Goal: Information Seeking & Learning: Check status

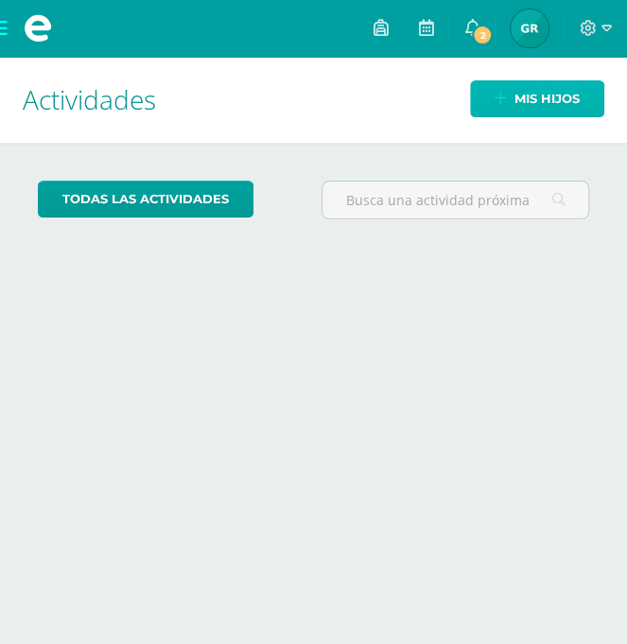
click at [552, 94] on span "Mis hijos" at bounding box center [546, 98] width 65 height 35
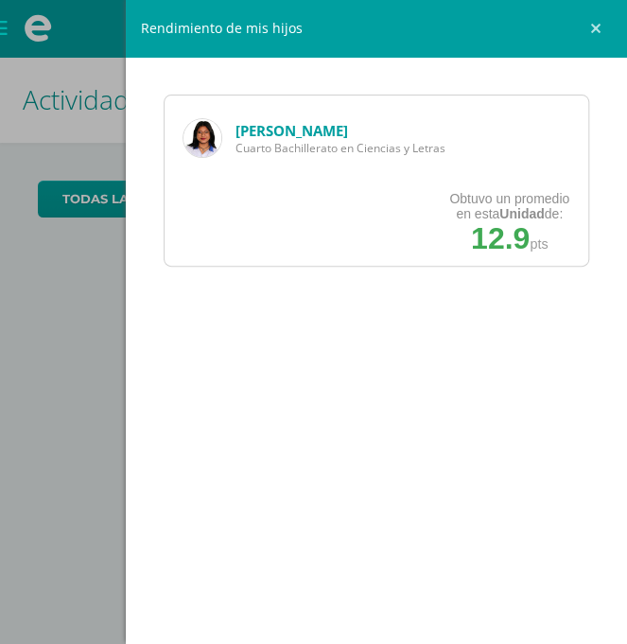
click at [534, 212] on strong "Unidad" at bounding box center [521, 213] width 44 height 15
click at [516, 213] on strong "Unidad" at bounding box center [521, 213] width 44 height 15
click at [88, 460] on div "Rendimiento de mis hijos Estrella Marín Cuarto Bachillerato en Ciencias y Letra…" at bounding box center [313, 322] width 627 height 644
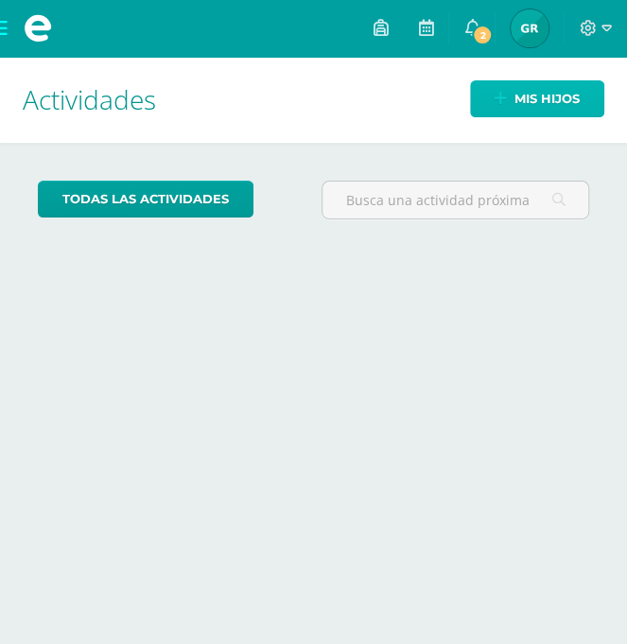
click at [565, 102] on span "Mis hijos" at bounding box center [546, 98] width 65 height 35
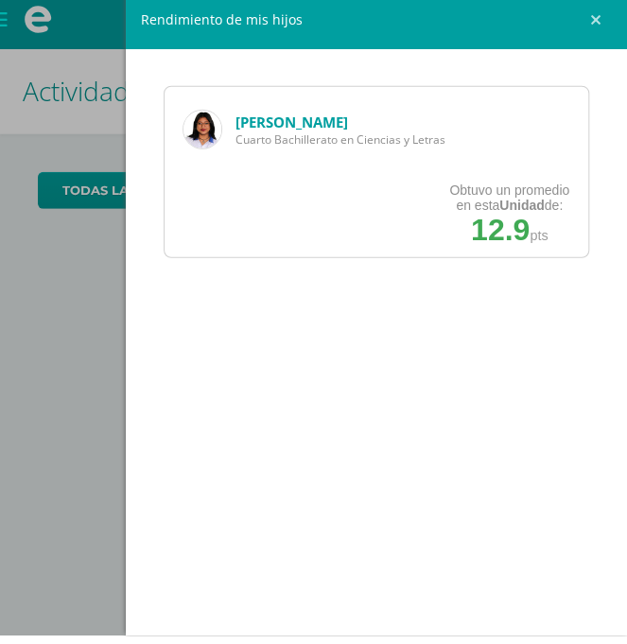
click at [618, 25] on link at bounding box center [598, 28] width 57 height 57
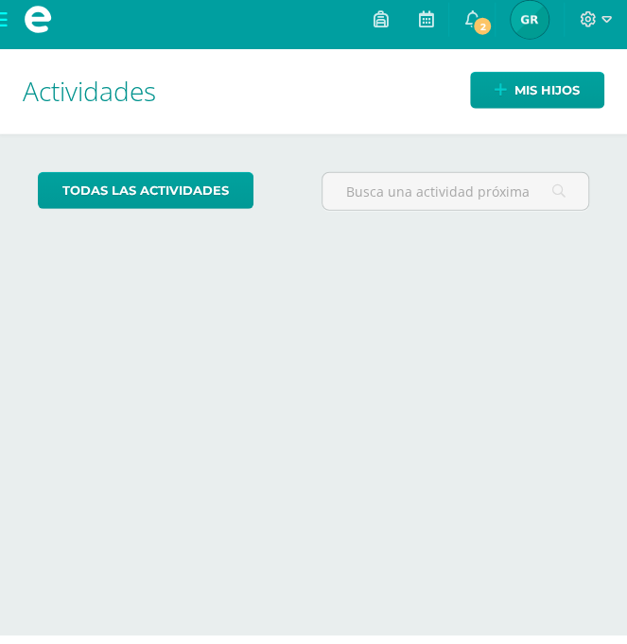
click at [477, 40] on link "2" at bounding box center [471, 28] width 45 height 57
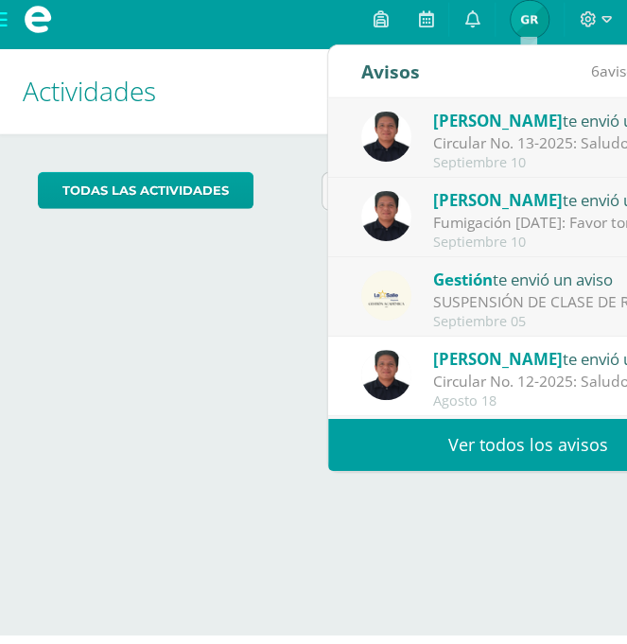
click at [500, 454] on link "Ver todos los avisos" at bounding box center [528, 453] width 400 height 52
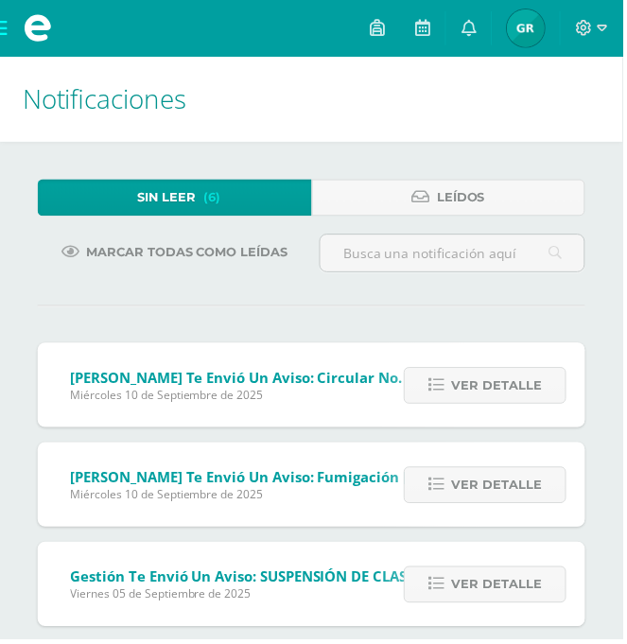
click at [504, 388] on span "Ver detalle" at bounding box center [500, 388] width 91 height 35
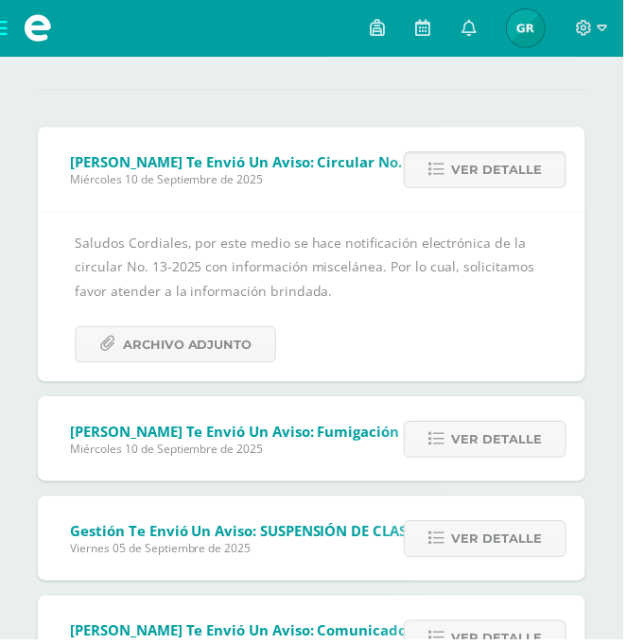
scroll to position [223, 0]
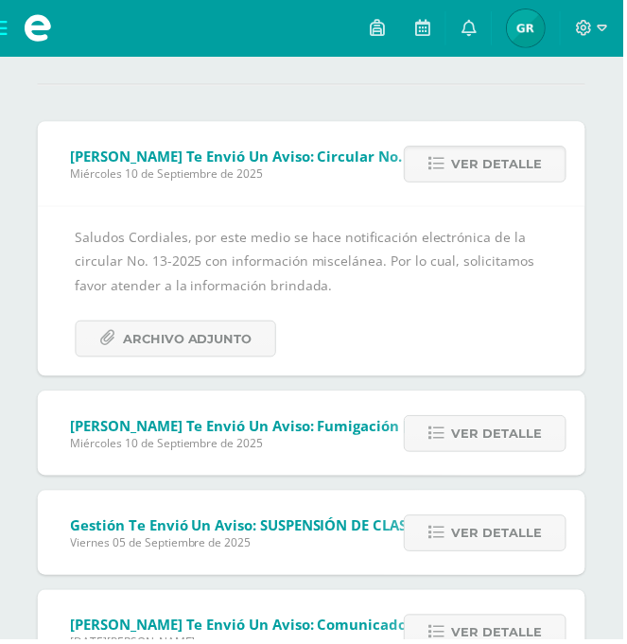
click at [517, 445] on span "Ver detalle" at bounding box center [500, 436] width 91 height 35
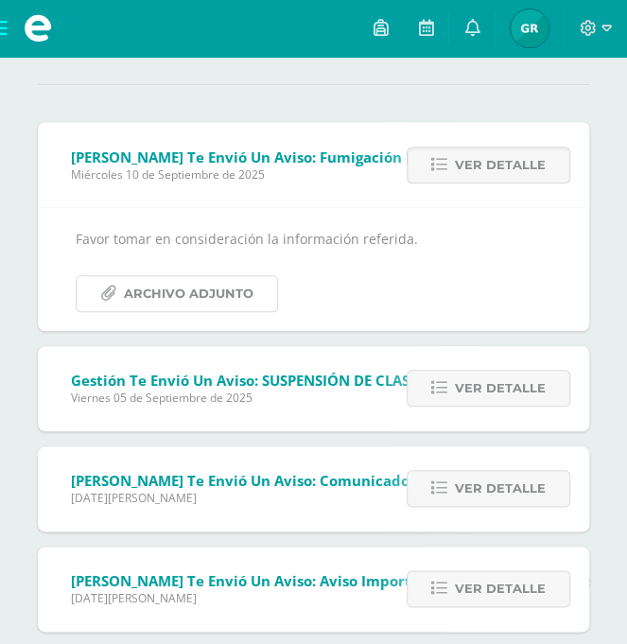
click at [226, 293] on span "Archivo Adjunto" at bounding box center [189, 293] width 130 height 35
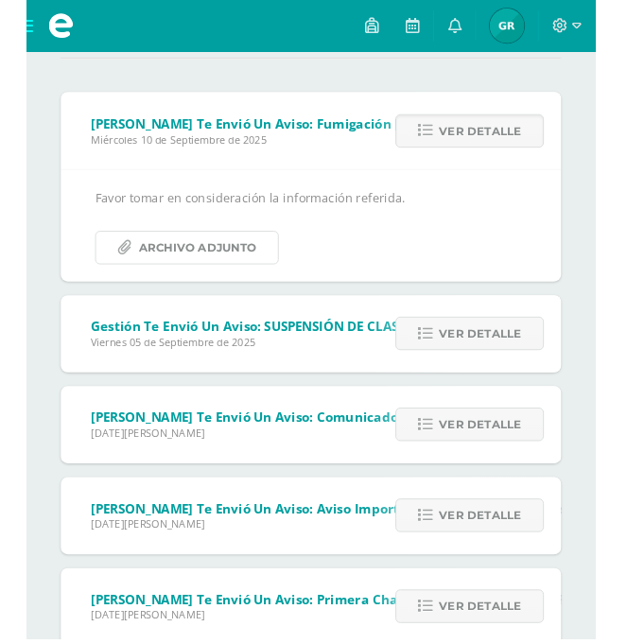
scroll to position [278, 0]
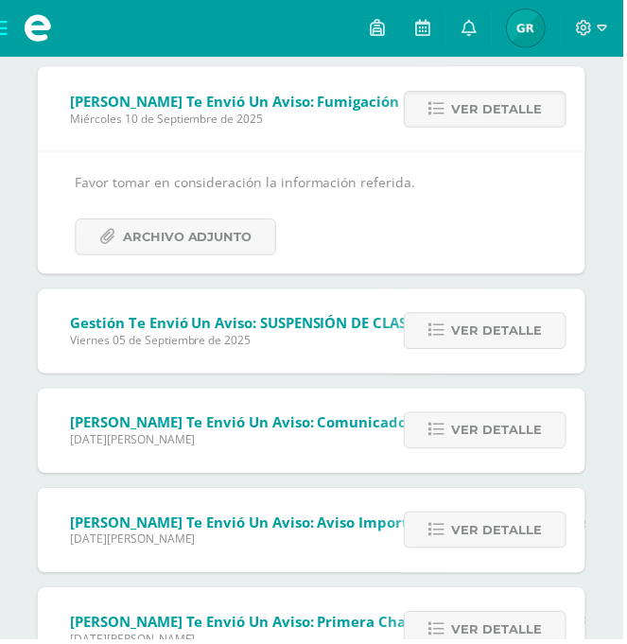
click at [511, 340] on span "Ver detalle" at bounding box center [500, 333] width 91 height 35
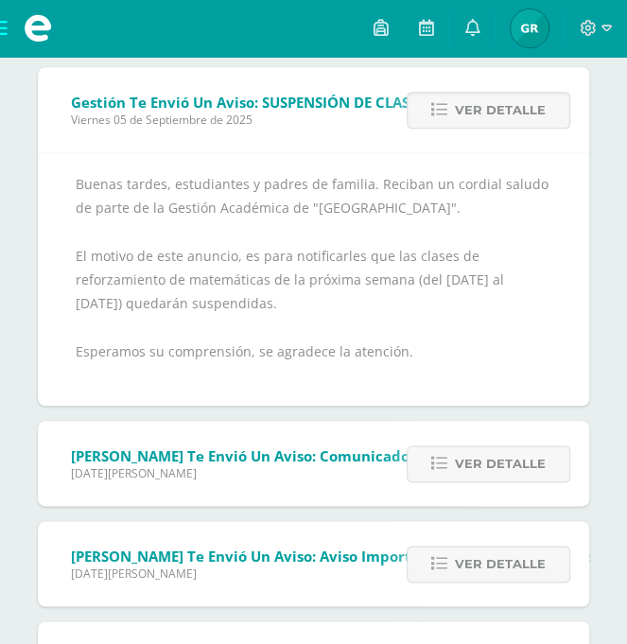
click at [524, 462] on span "Ver detalle" at bounding box center [500, 463] width 91 height 35
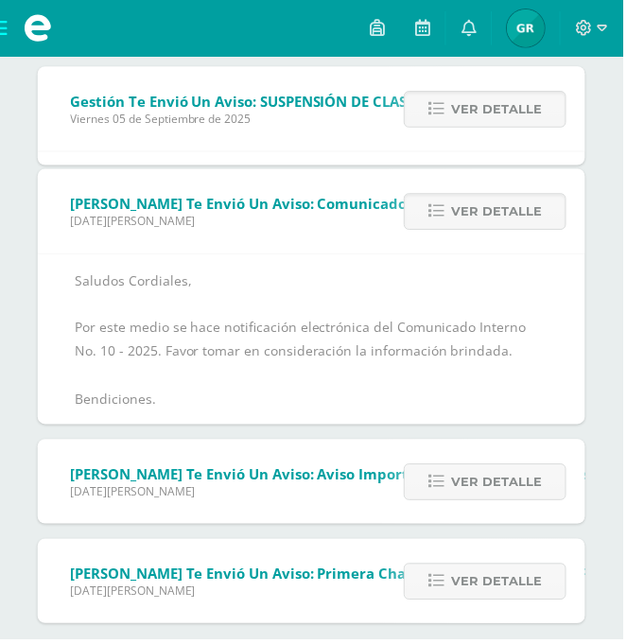
scroll to position [258, 0]
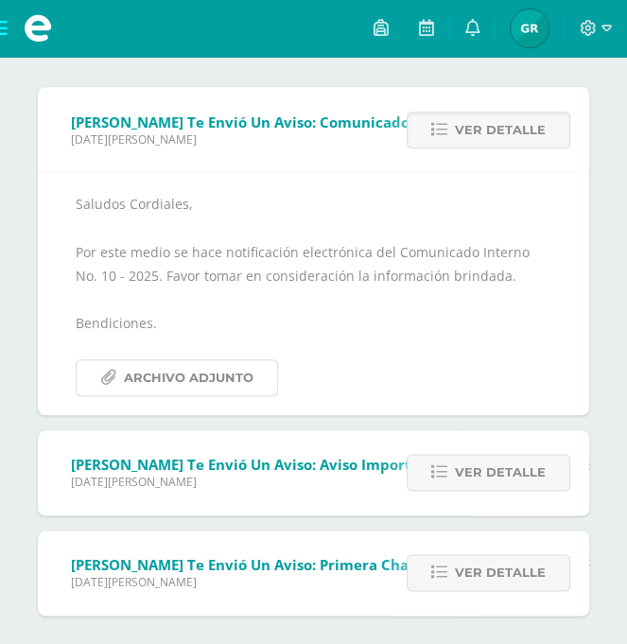
click at [242, 379] on span "Archivo Adjunto" at bounding box center [189, 377] width 130 height 35
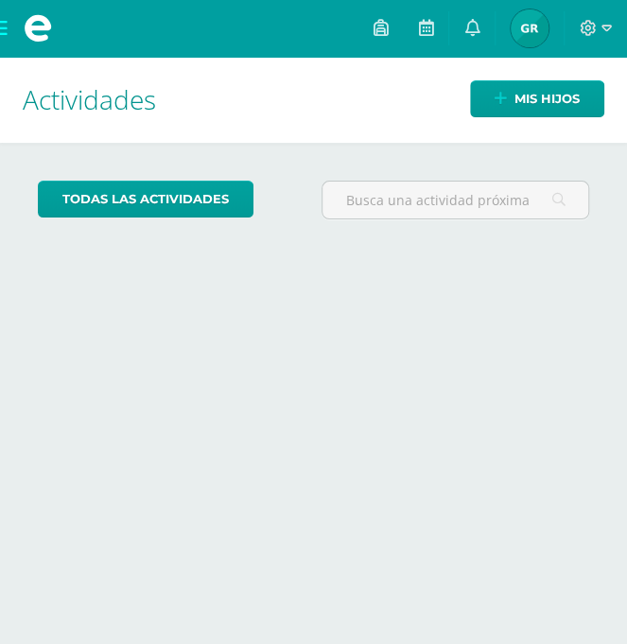
click at [479, 32] on icon at bounding box center [471, 27] width 15 height 17
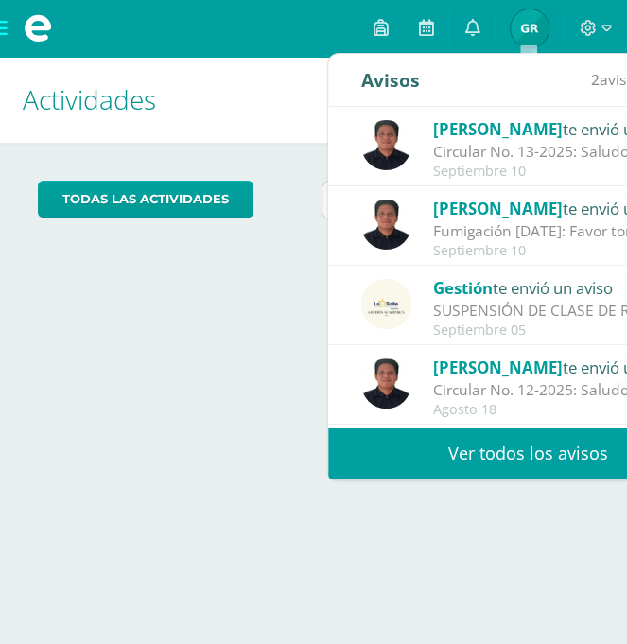
click at [543, 463] on link "Ver todos los avisos" at bounding box center [528, 453] width 400 height 52
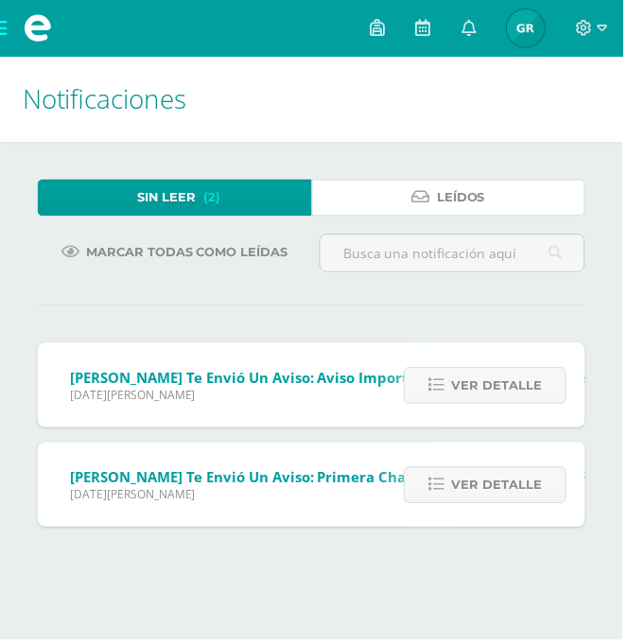
click at [491, 197] on link "Leídos" at bounding box center [452, 199] width 276 height 37
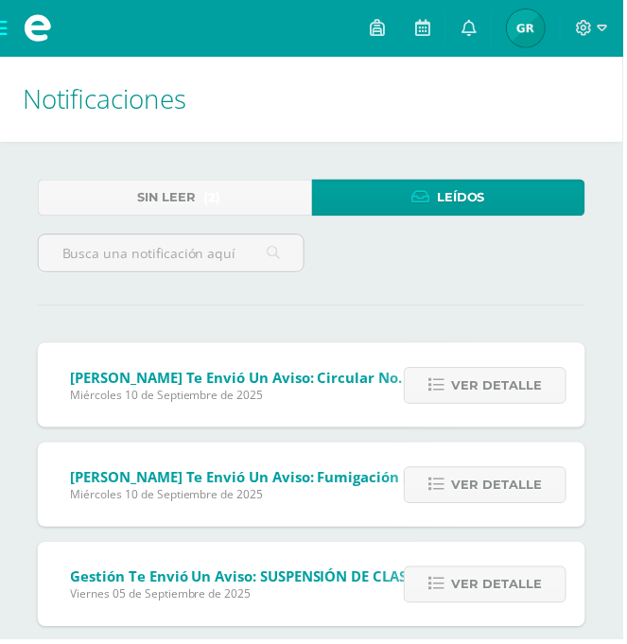
click at [491, 196] on link "Leídos" at bounding box center [452, 199] width 276 height 37
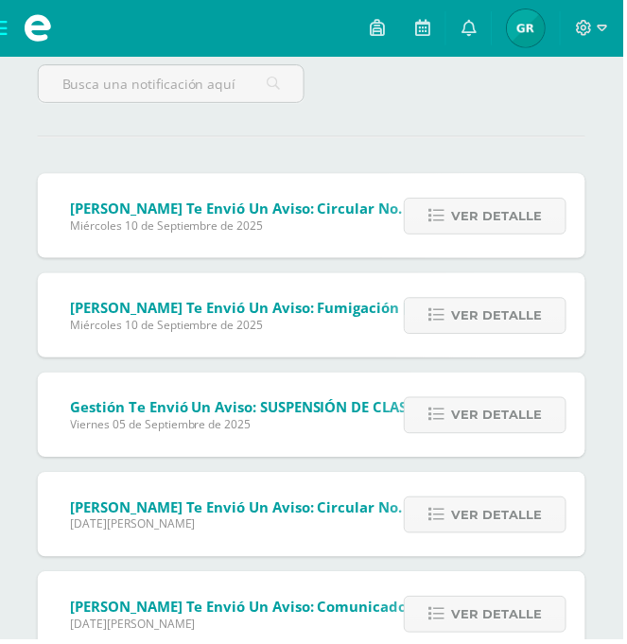
scroll to position [177, 0]
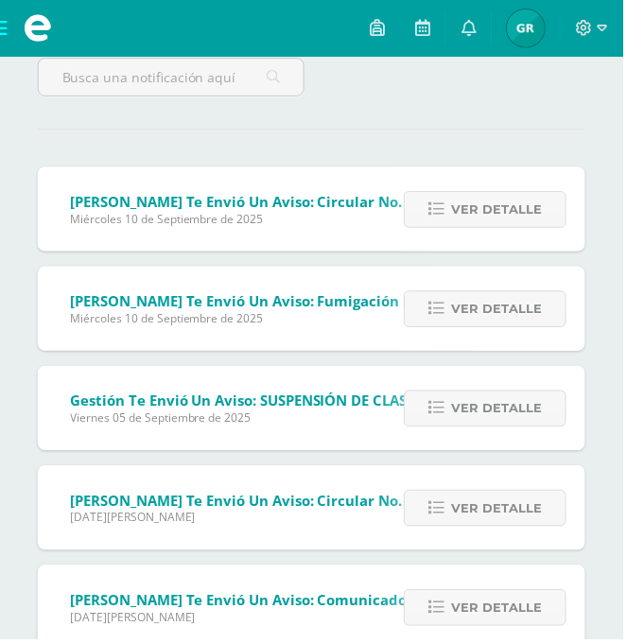
click at [497, 415] on span "Ver detalle" at bounding box center [500, 411] width 91 height 35
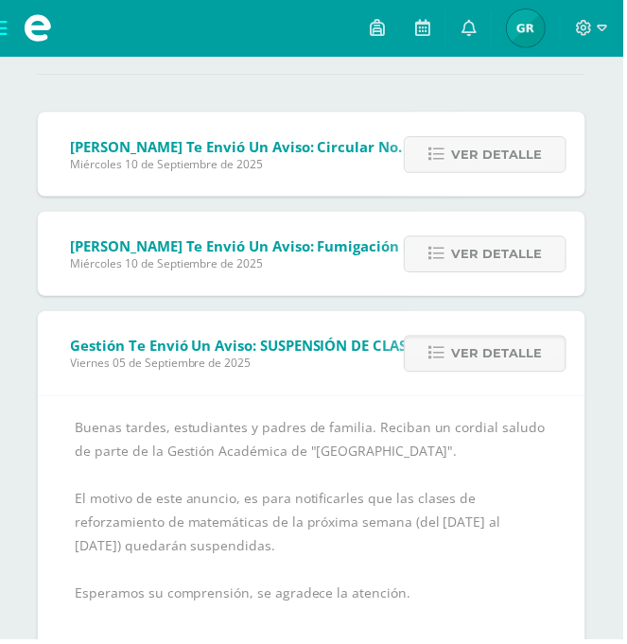
scroll to position [233, 0]
click at [516, 254] on span "Ver detalle" at bounding box center [500, 255] width 91 height 35
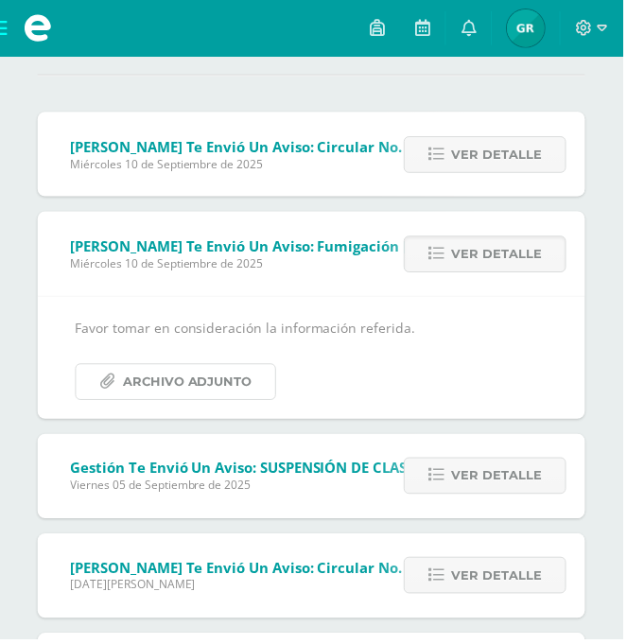
click at [231, 386] on span "Archivo Adjunto" at bounding box center [189, 384] width 130 height 35
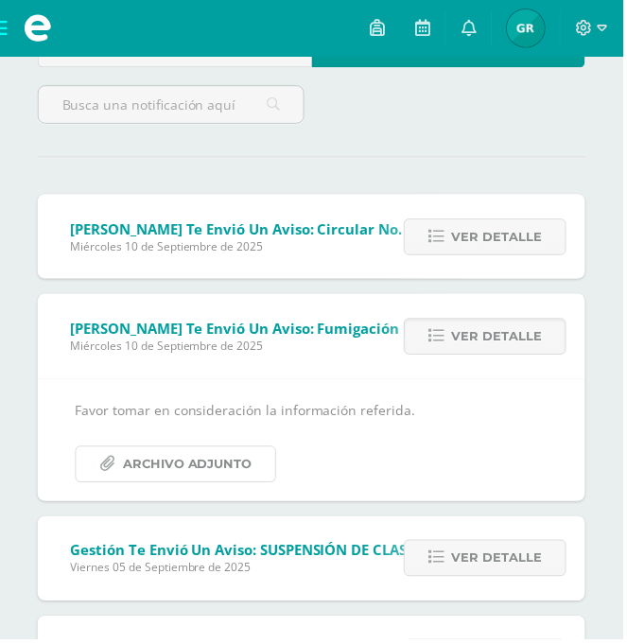
scroll to position [123, 0]
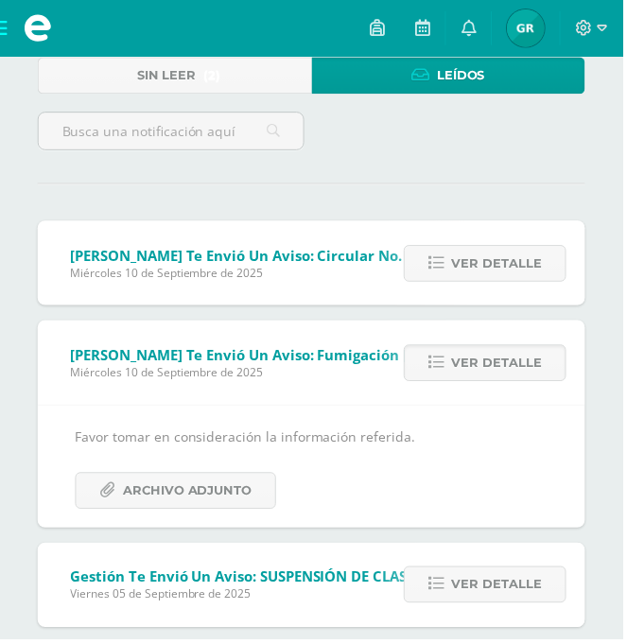
click at [528, 269] on span "Ver detalle" at bounding box center [500, 265] width 91 height 35
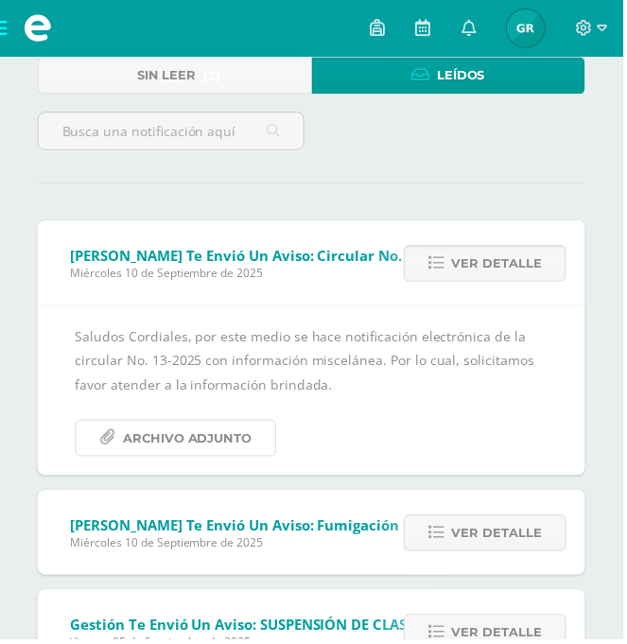
click at [245, 426] on span "Archivo Adjunto" at bounding box center [189, 441] width 130 height 35
click at [419, 65] on link "Leídos" at bounding box center [452, 76] width 276 height 37
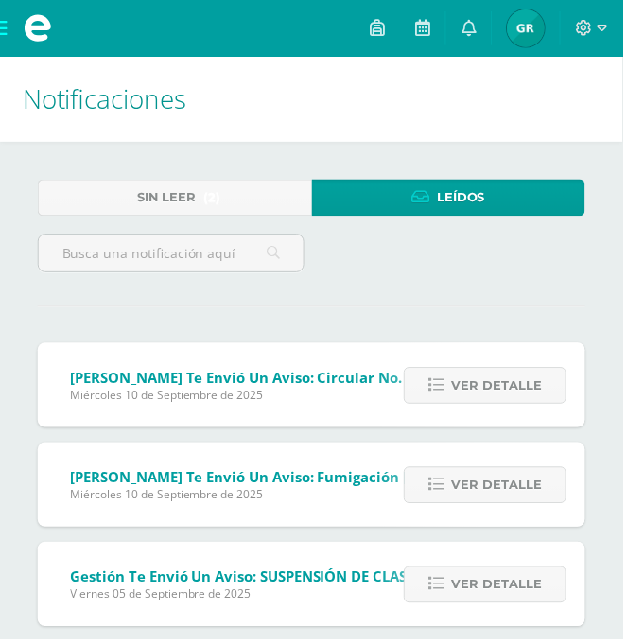
click at [539, 26] on img at bounding box center [530, 28] width 38 height 38
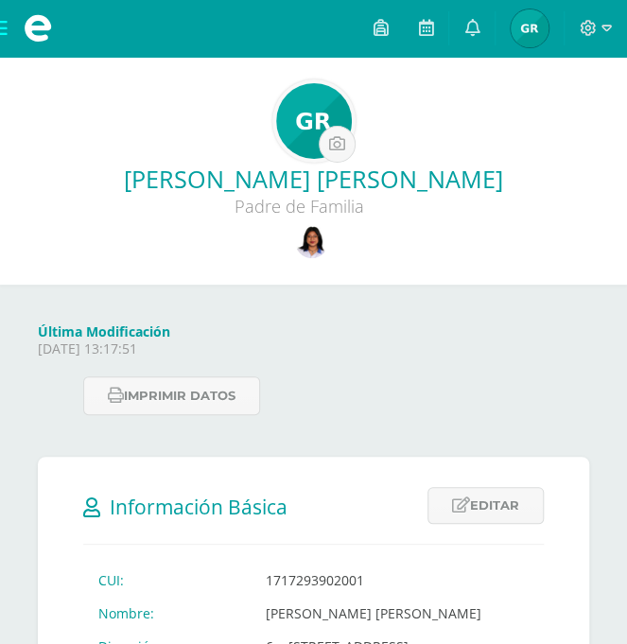
click at [321, 231] on img at bounding box center [311, 241] width 33 height 33
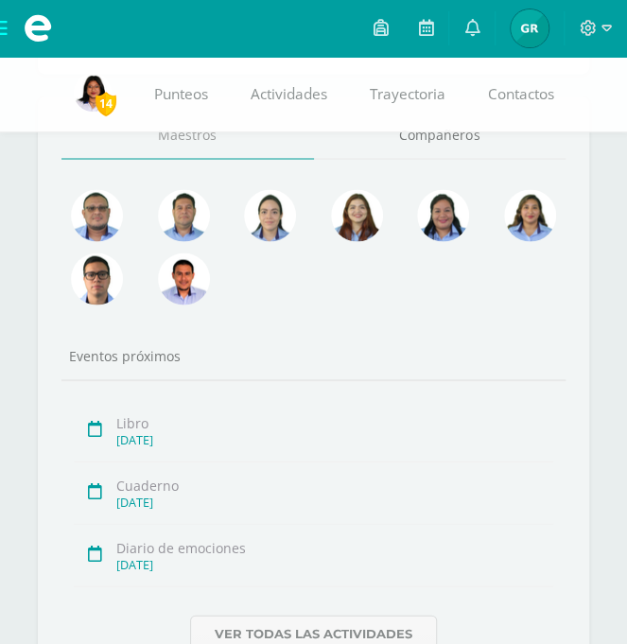
scroll to position [847, 0]
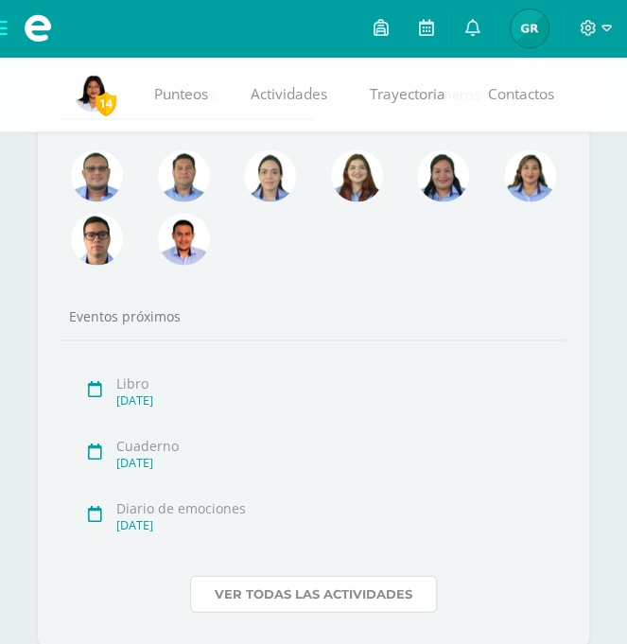
click at [361, 590] on link "Ver todas las actividades" at bounding box center [313, 593] width 247 height 37
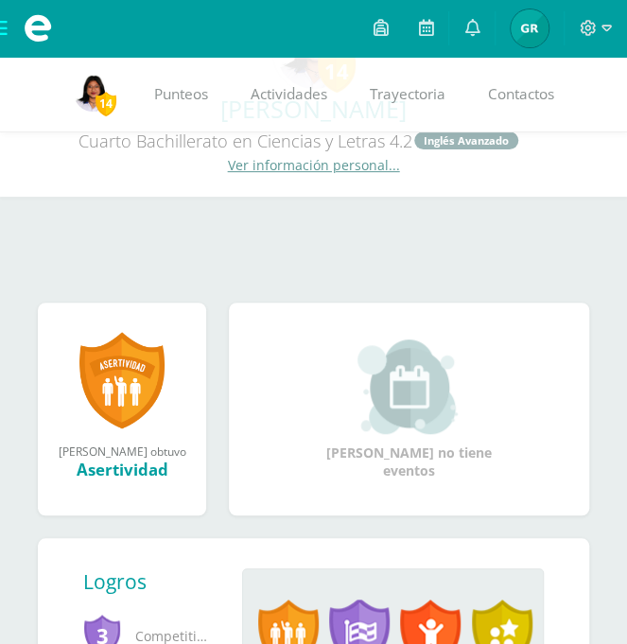
scroll to position [0, 0]
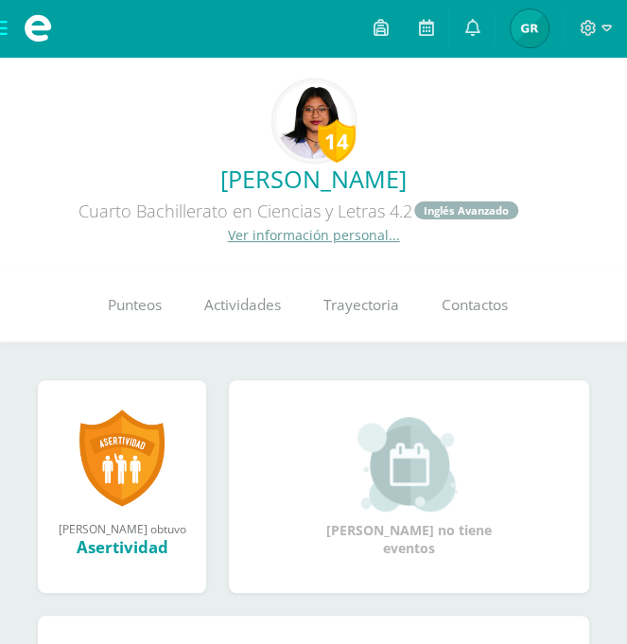
click at [138, 306] on span "Punteos" at bounding box center [135, 305] width 54 height 20
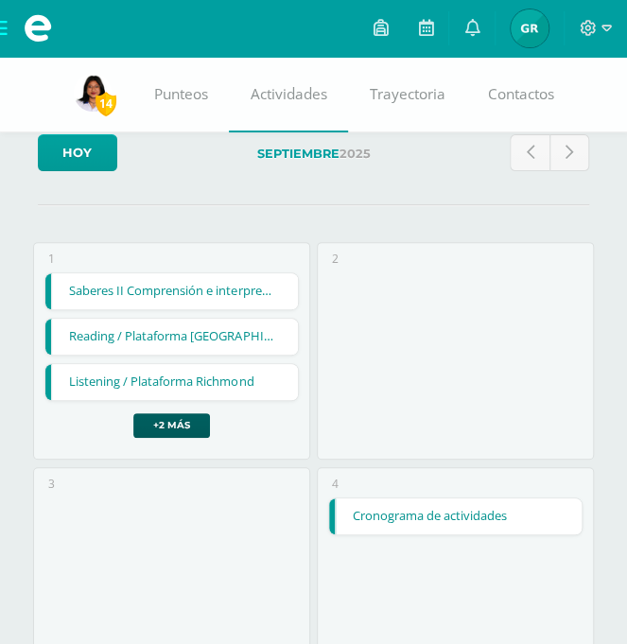
scroll to position [16, 0]
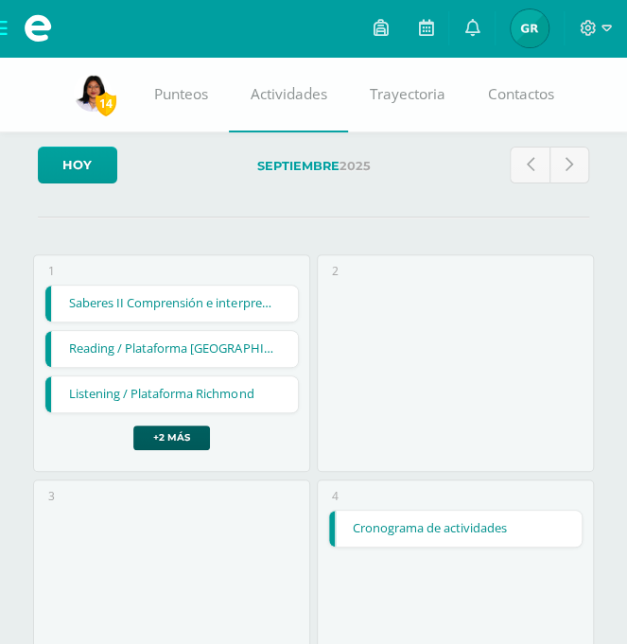
click at [458, 528] on link "Cronograma de actividades" at bounding box center [455, 529] width 252 height 36
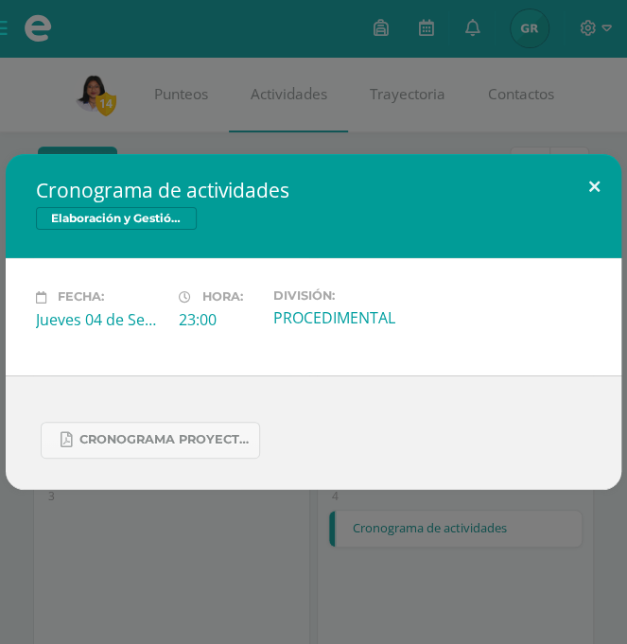
click at [597, 191] on button at bounding box center [594, 186] width 54 height 64
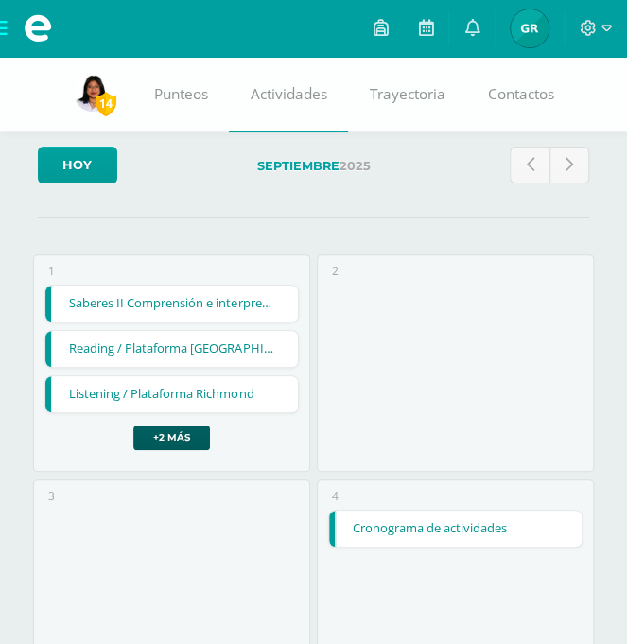
click at [418, 534] on link "Cronograma de actividades" at bounding box center [455, 529] width 252 height 36
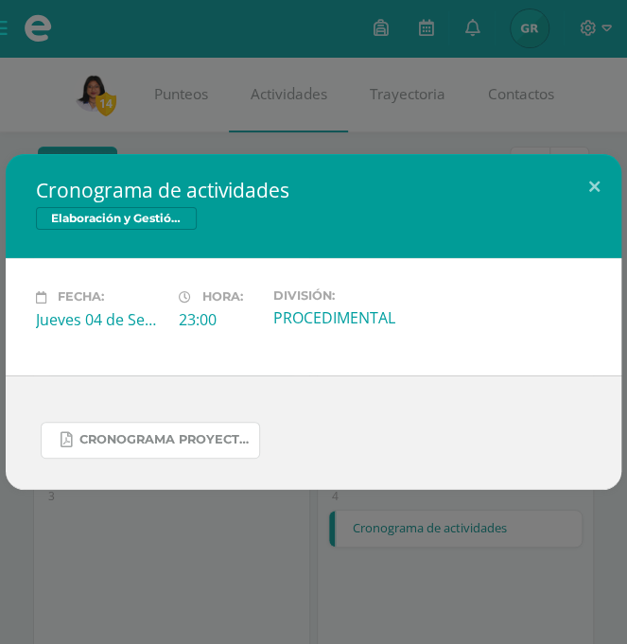
click at [221, 450] on link "CRONOGRAMA PROYECTO DE EMPRENDIMIENTO.pdf" at bounding box center [150, 440] width 219 height 37
click at [598, 192] on button at bounding box center [594, 186] width 54 height 64
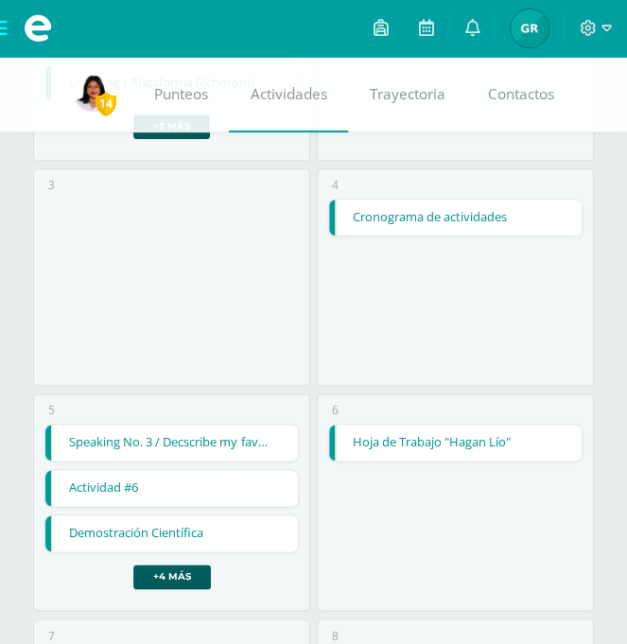
scroll to position [331, 0]
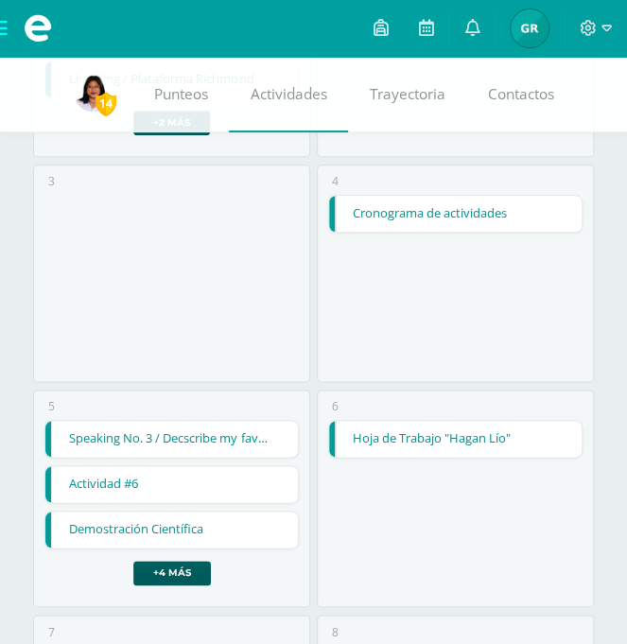
click at [511, 441] on link "Hoja de Trabajo "Hagan Lío"" at bounding box center [455, 439] width 252 height 36
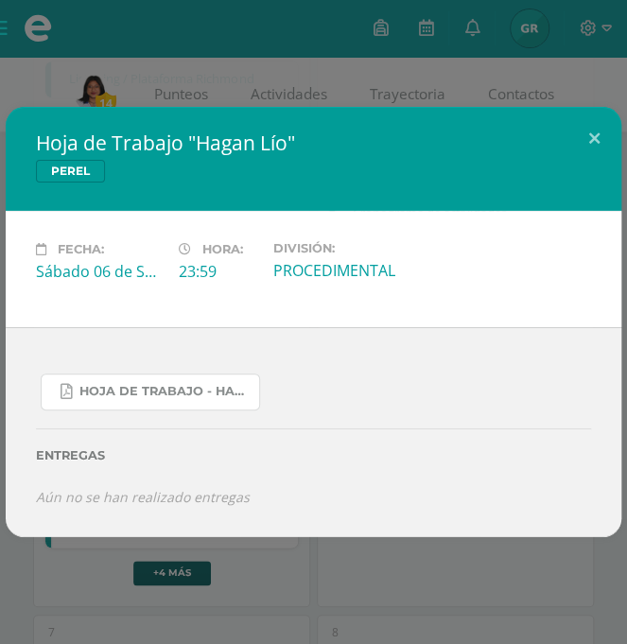
click at [214, 399] on span "Hoja de Trabajo - Hagan lío.pdf" at bounding box center [164, 391] width 170 height 15
click at [608, 141] on button at bounding box center [594, 139] width 54 height 64
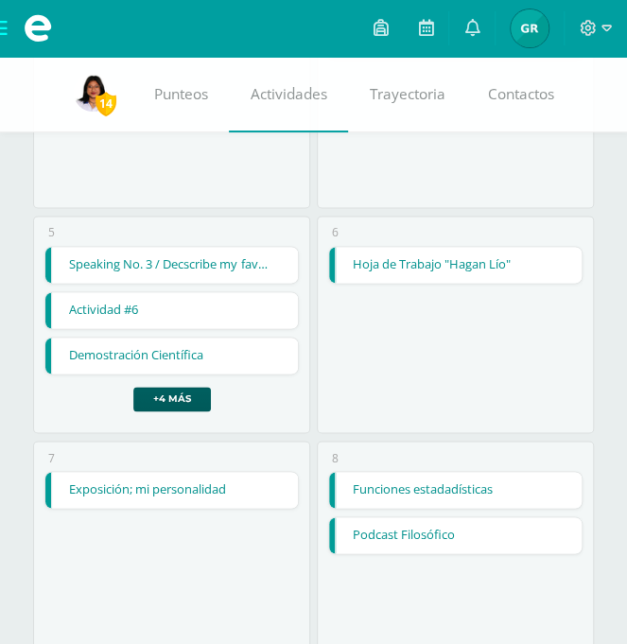
scroll to position [518, 0]
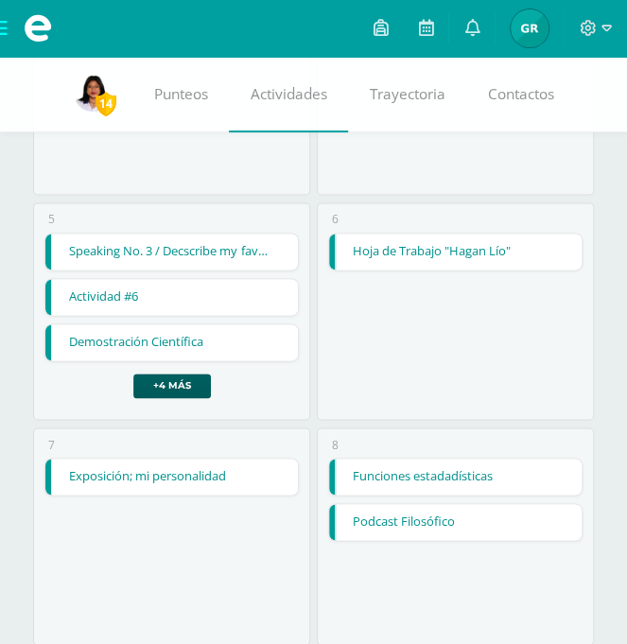
click at [433, 531] on link "Podcast Filosófico" at bounding box center [455, 522] width 252 height 36
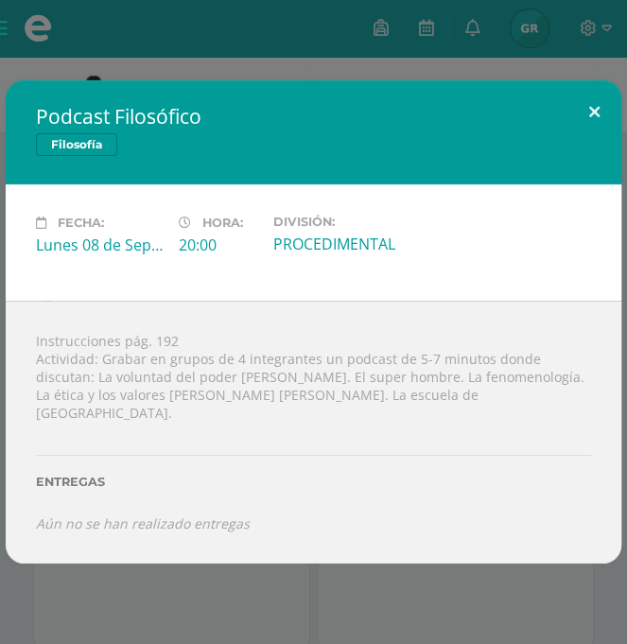
click at [595, 137] on button at bounding box center [594, 112] width 54 height 64
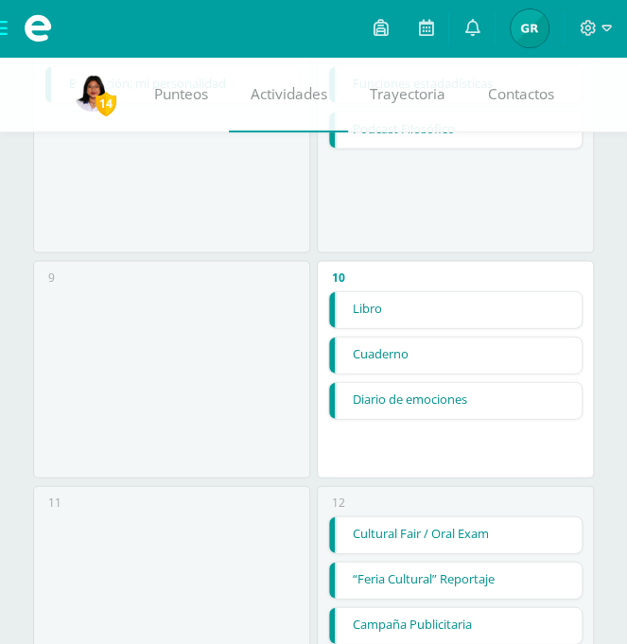
scroll to position [913, 0]
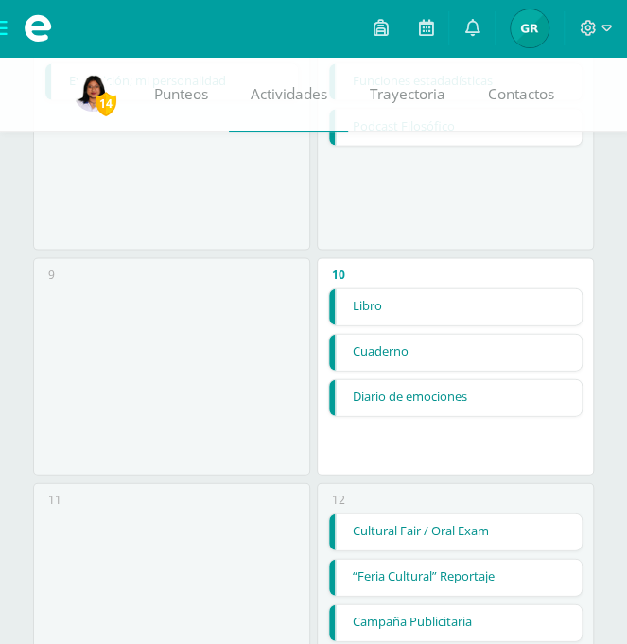
click at [450, 401] on link "Diario de emociones" at bounding box center [455, 397] width 252 height 36
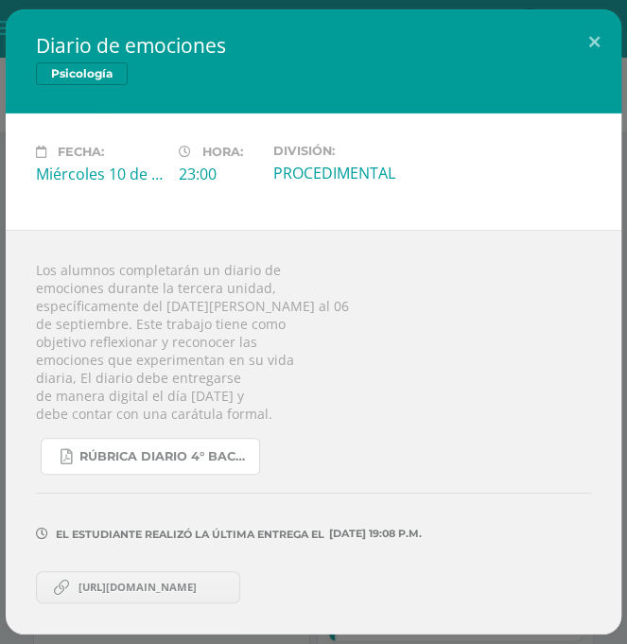
click at [216, 475] on link "RÚBRICA DIARIO 4° BACHI.pdf" at bounding box center [150, 456] width 219 height 37
click at [182, 584] on span "https://www.canva.com/design/DAGyWdPMaGw/vhSOAdIhS7m6q37IqxZs1Q/edit?utm_conten…" at bounding box center [137, 587] width 137 height 15
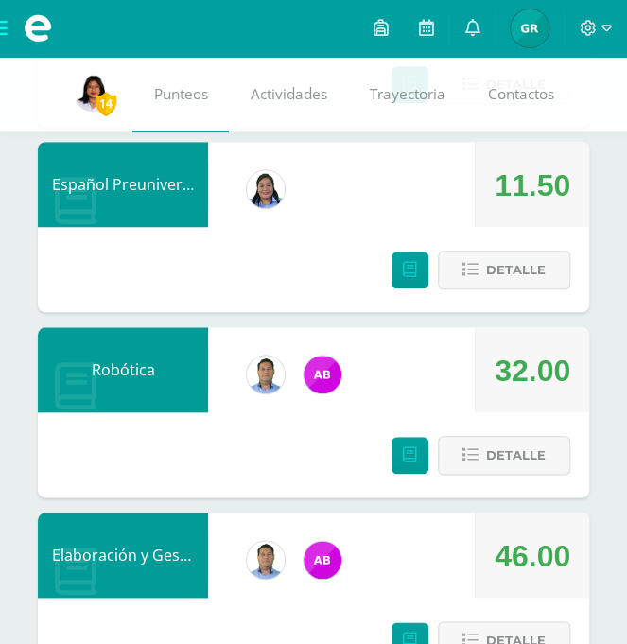
scroll to position [2139, 0]
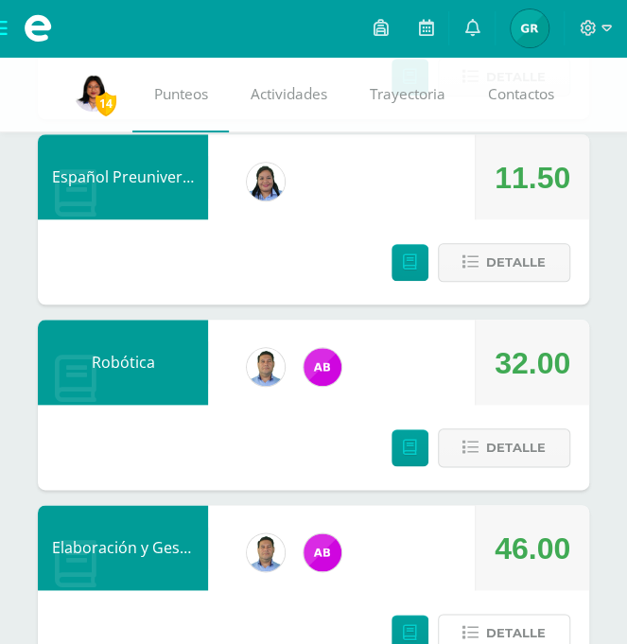
click at [569, 637] on button "Detalle" at bounding box center [504, 633] width 132 height 39
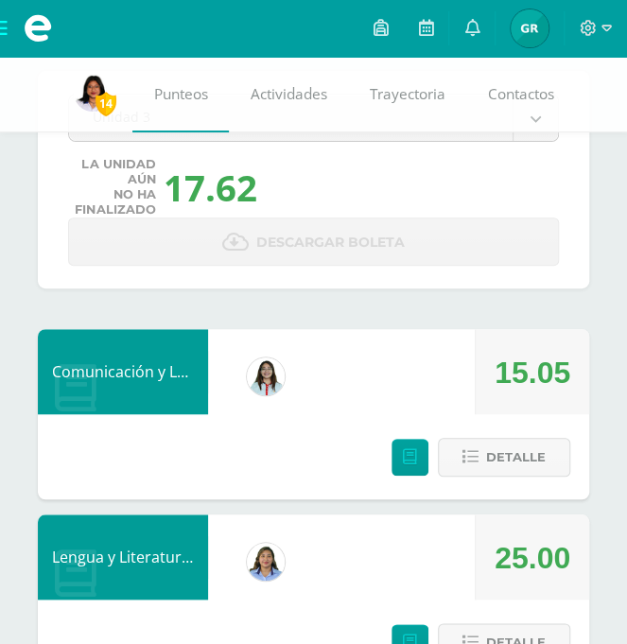
scroll to position [125, 0]
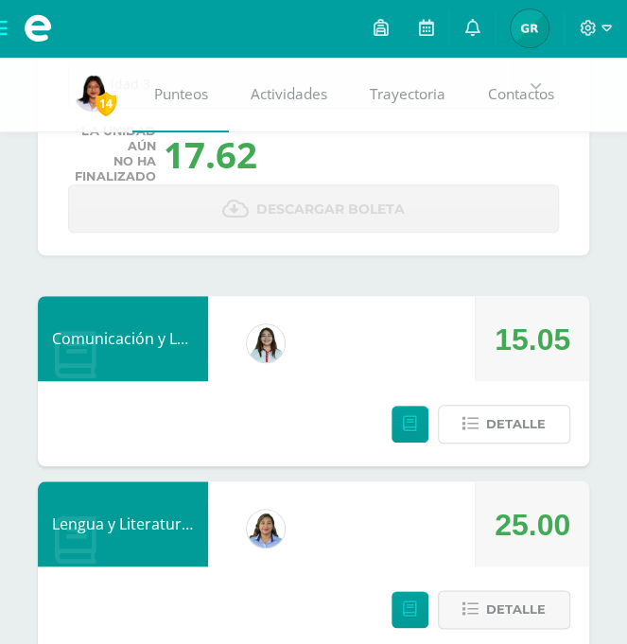
click at [528, 439] on span "Detalle" at bounding box center [516, 424] width 60 height 35
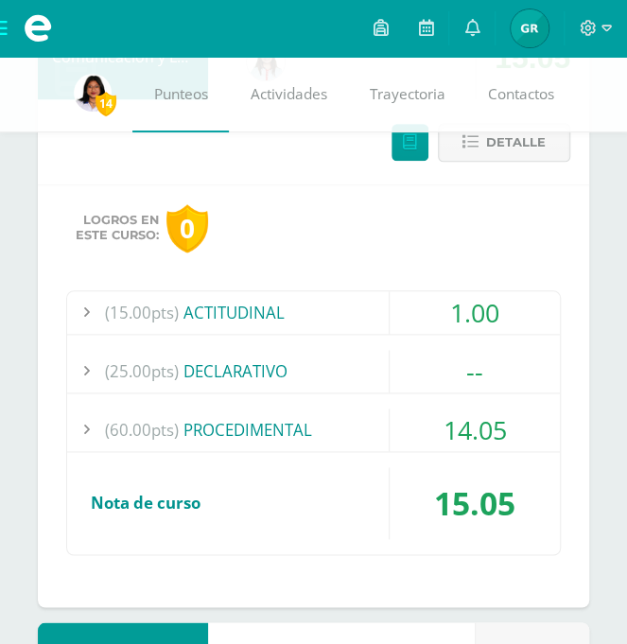
scroll to position [407, 0]
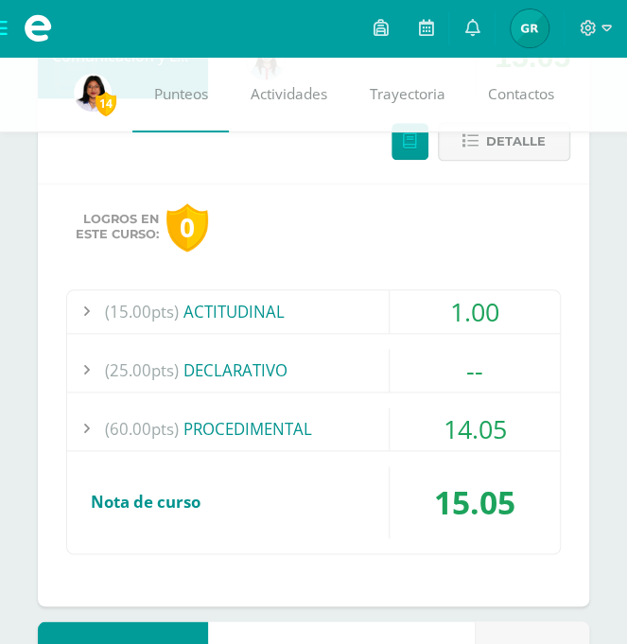
click at [333, 420] on div "(60.00pts) PROCEDIMENTAL" at bounding box center [313, 428] width 493 height 43
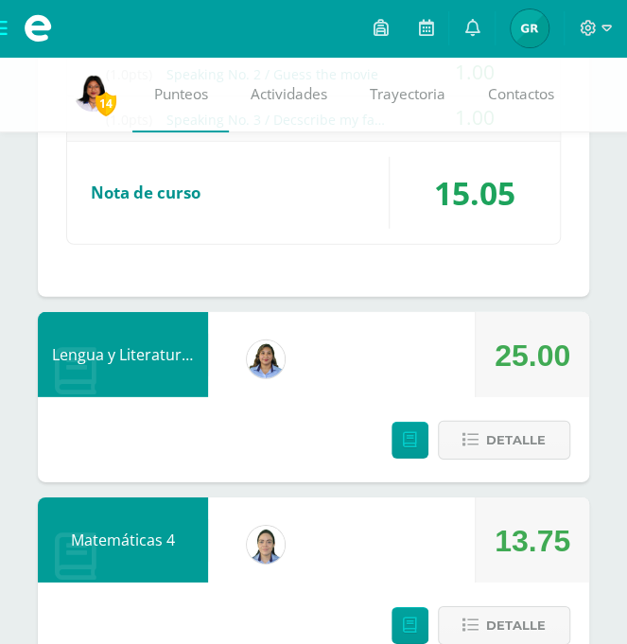
scroll to position [1223, 0]
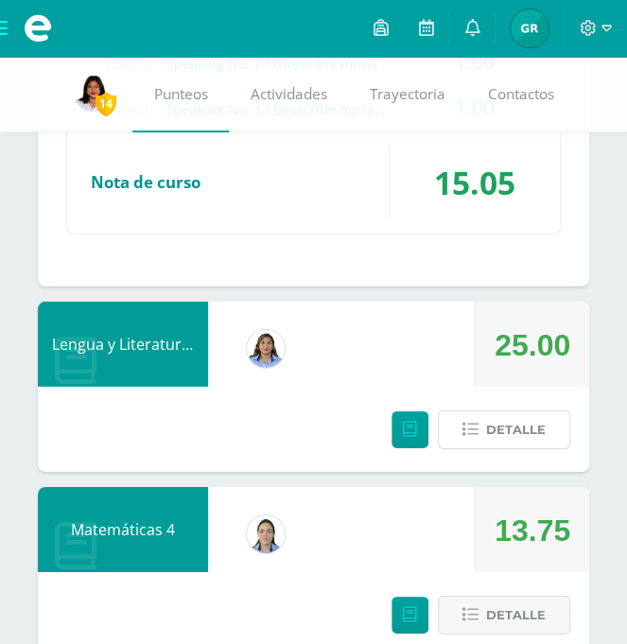
click at [547, 413] on button "Detalle" at bounding box center [504, 429] width 132 height 39
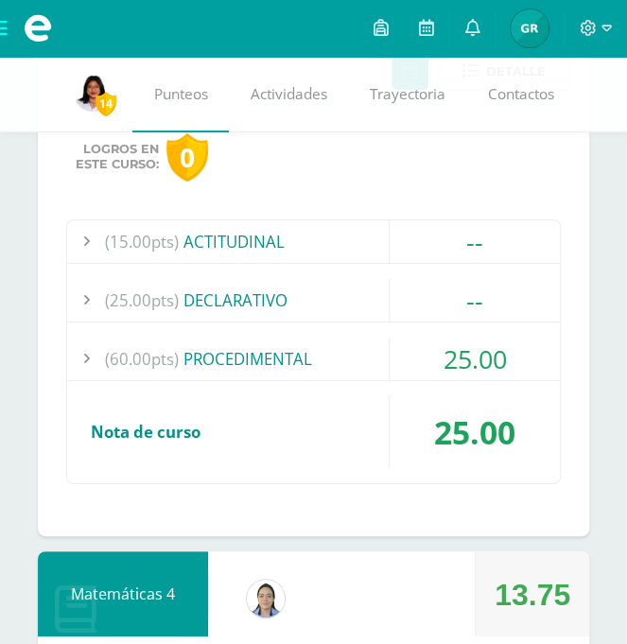
click at [434, 342] on div "25.00" at bounding box center [474, 359] width 170 height 43
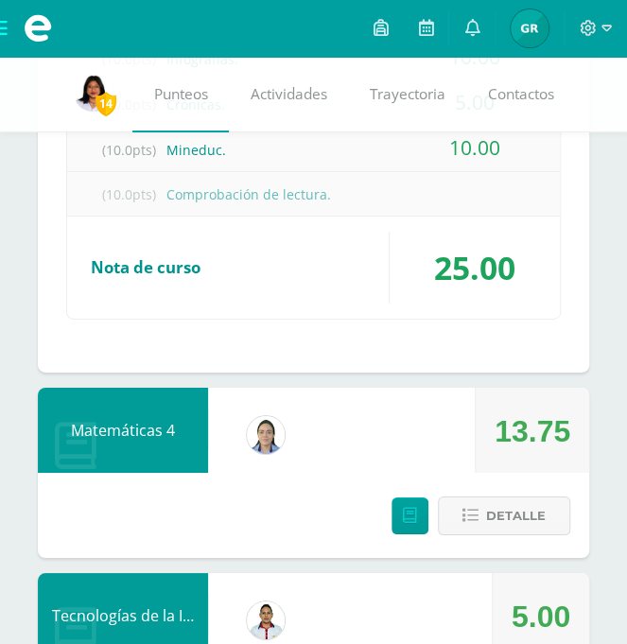
scroll to position [1430, 0]
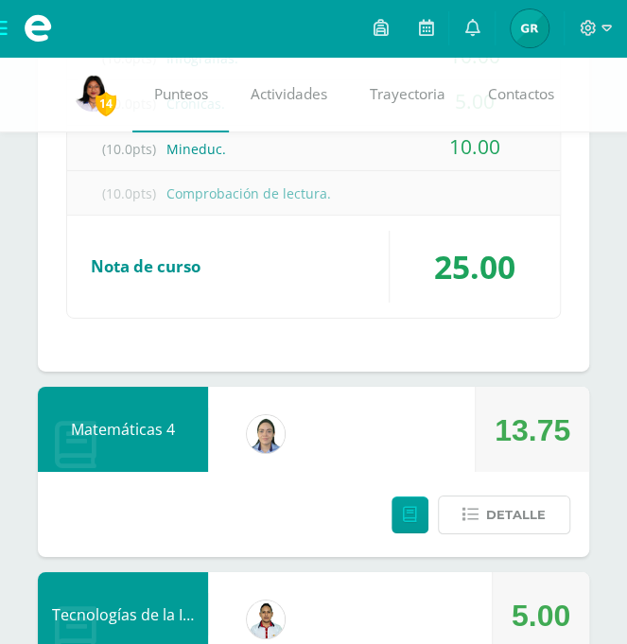
click at [526, 506] on span "Detalle" at bounding box center [516, 514] width 60 height 35
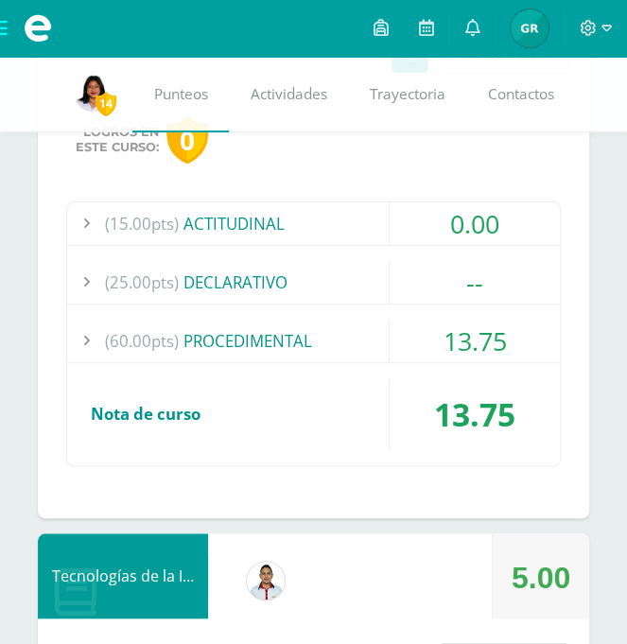
scroll to position [1892, 0]
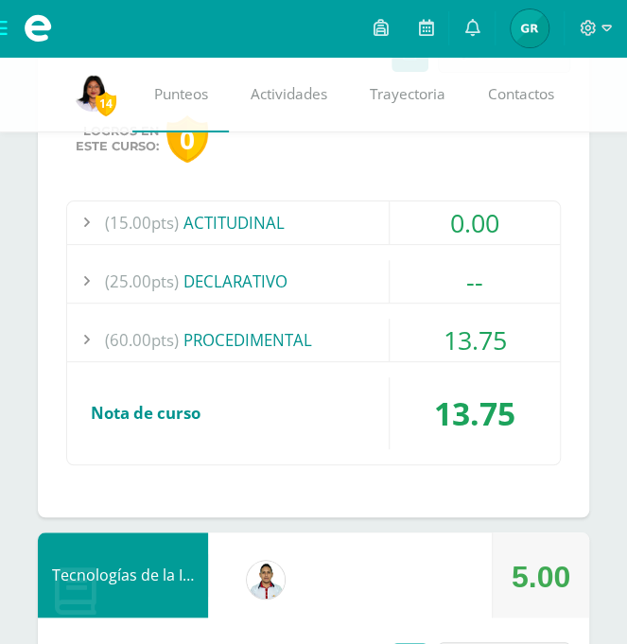
click at [516, 408] on div "13.75" at bounding box center [474, 413] width 170 height 72
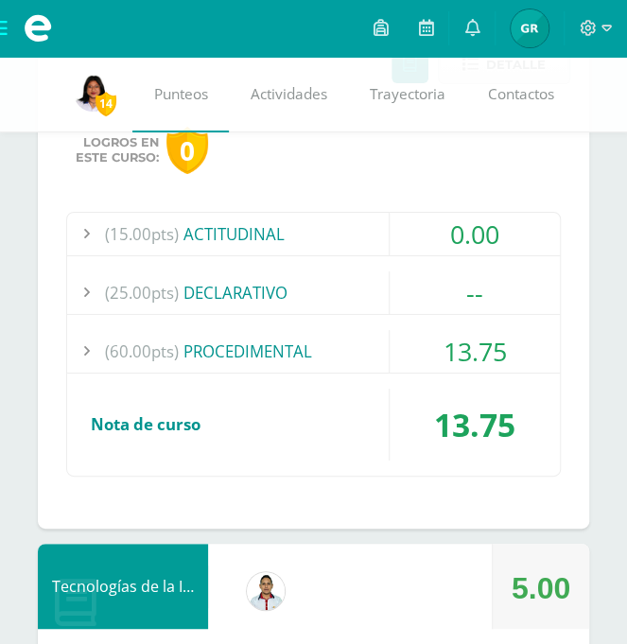
scroll to position [1701, 0]
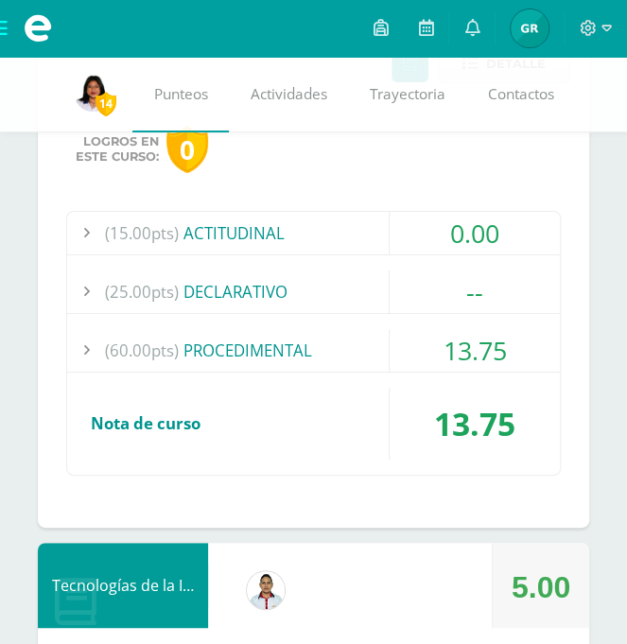
click at [380, 342] on div "(60.00pts) PROCEDIMENTAL" at bounding box center [313, 350] width 493 height 43
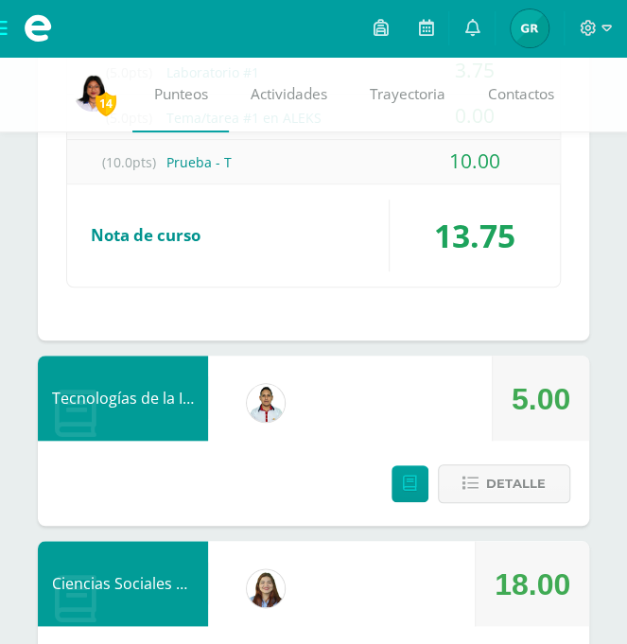
scroll to position [2025, 0]
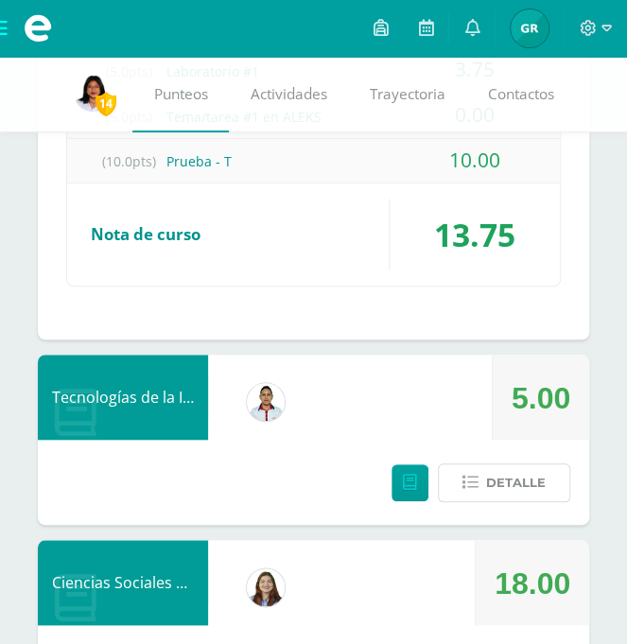
click at [539, 472] on span "Detalle" at bounding box center [516, 482] width 60 height 35
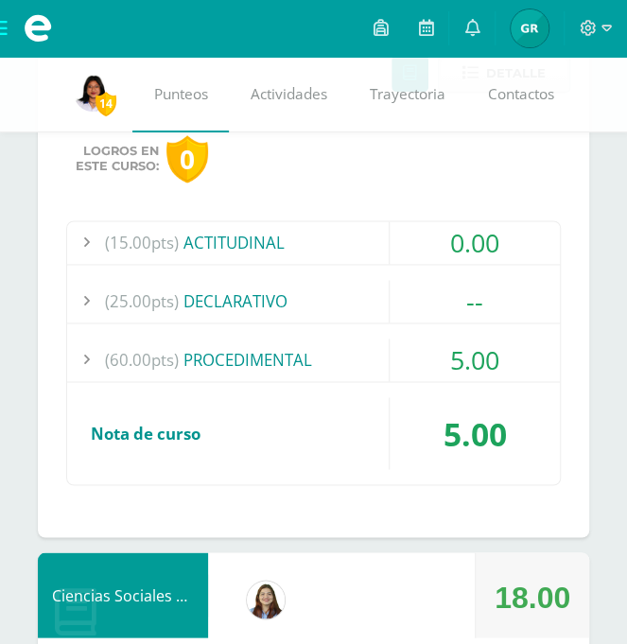
scroll to position [2439, 0]
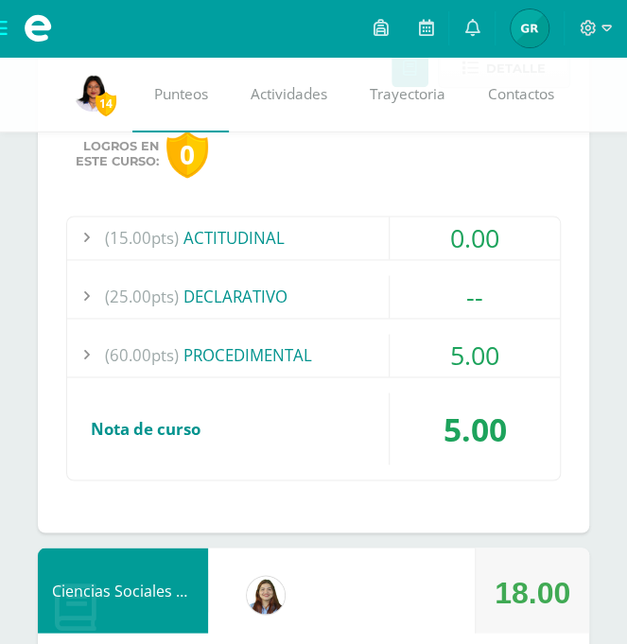
click at [365, 278] on div "(25.00pts) DECLARATIVO" at bounding box center [313, 296] width 493 height 43
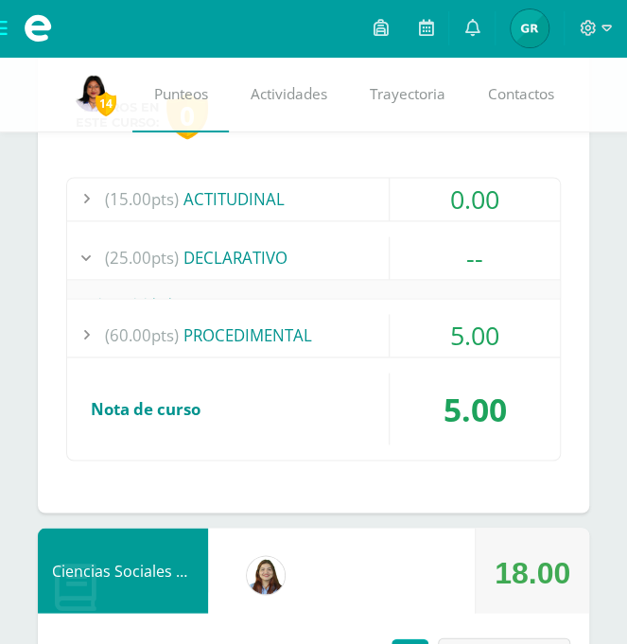
scroll to position [2309, 0]
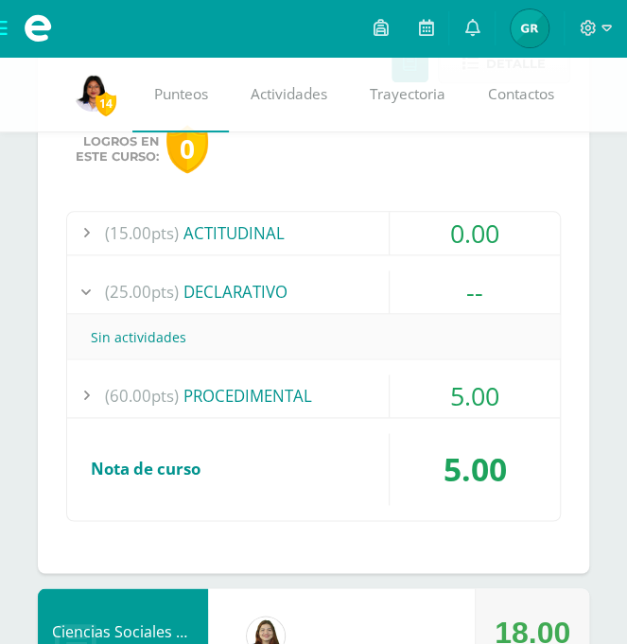
click at [379, 388] on div "(60.00pts) PROCEDIMENTAL" at bounding box center [313, 395] width 493 height 43
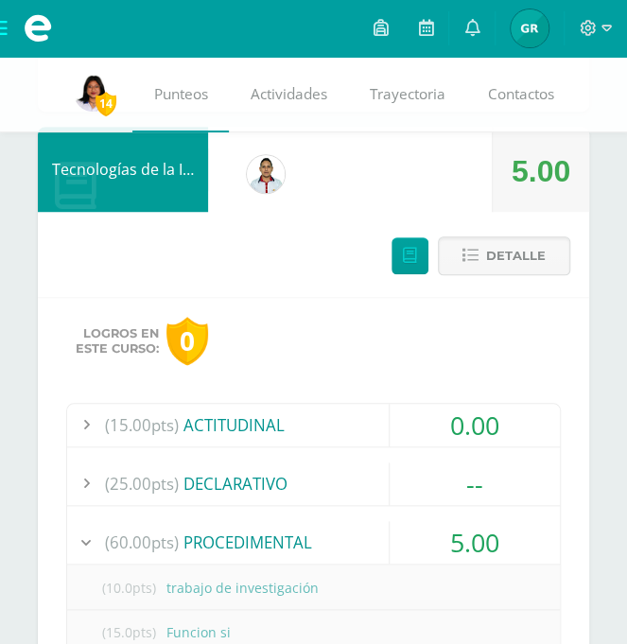
scroll to position [2114, 0]
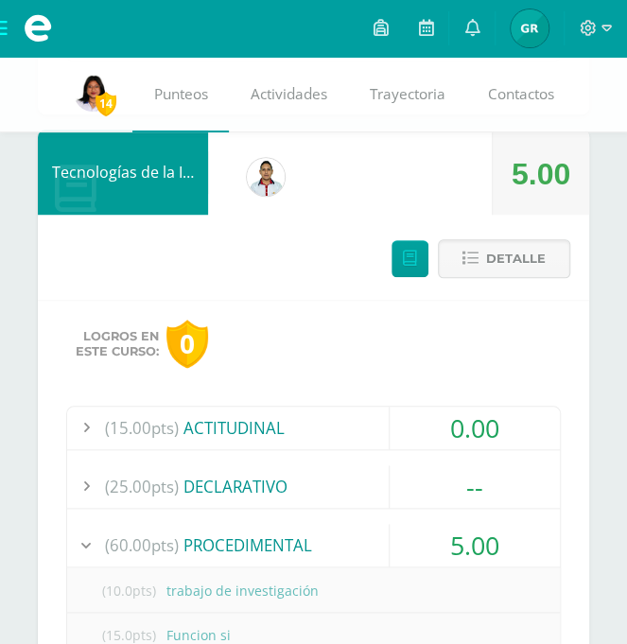
click at [536, 259] on span "Detalle" at bounding box center [516, 258] width 60 height 35
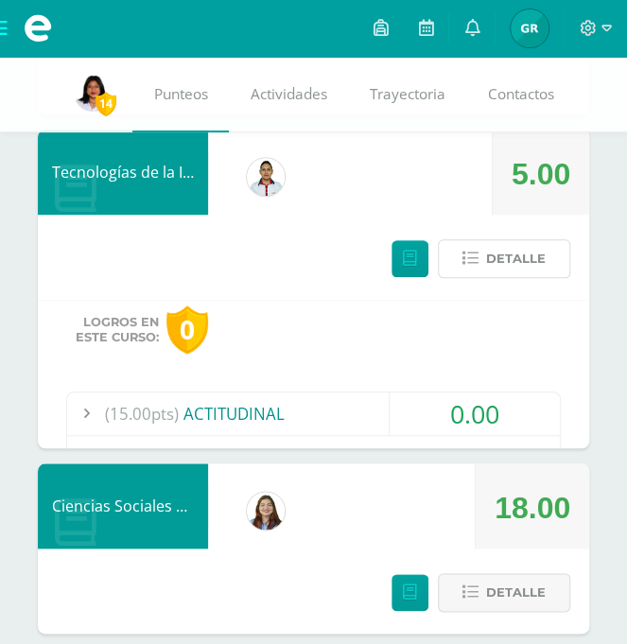
click at [531, 252] on span "Detalle" at bounding box center [516, 258] width 60 height 35
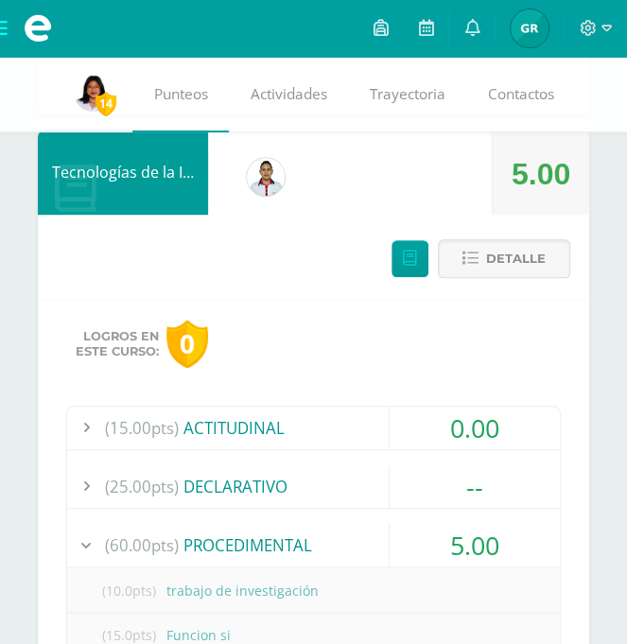
click at [548, 249] on button "Detalle" at bounding box center [504, 258] width 132 height 39
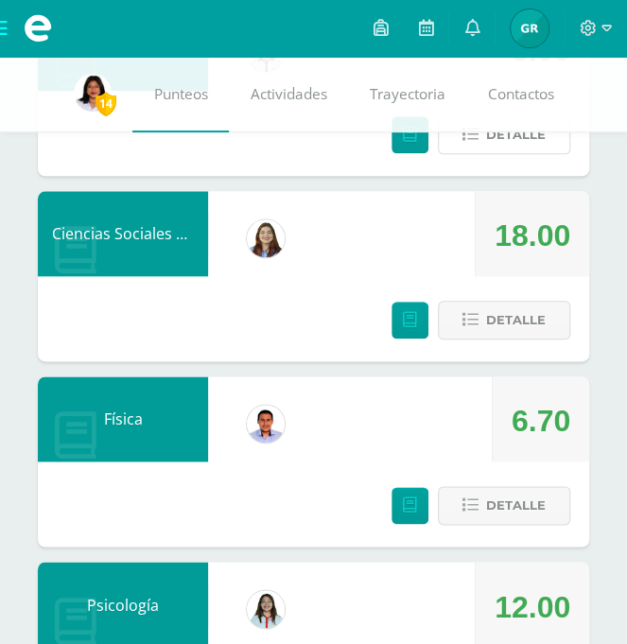
scroll to position [2241, 0]
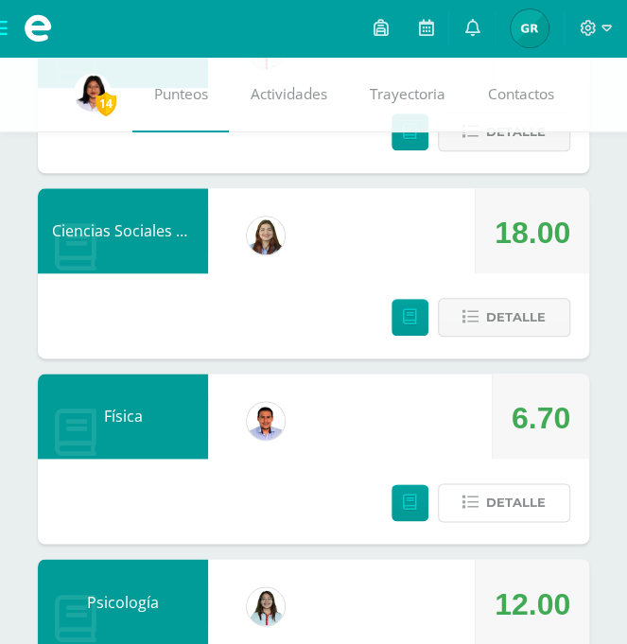
click at [541, 499] on span "Detalle" at bounding box center [516, 502] width 60 height 35
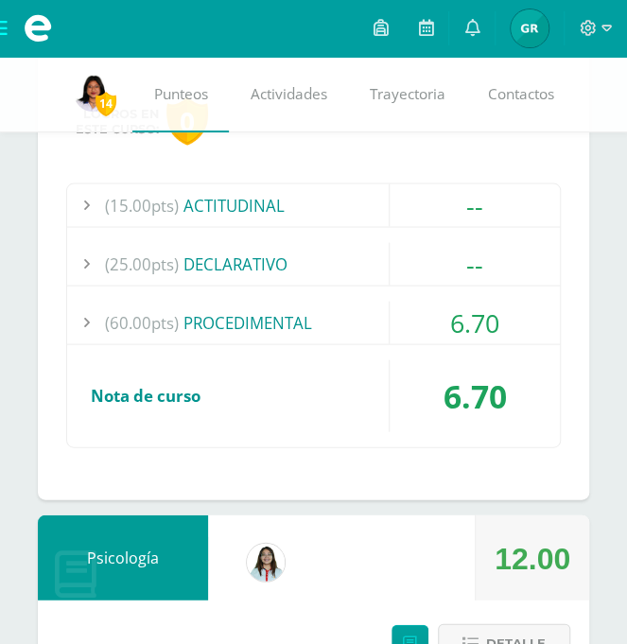
scroll to position [2713, 0]
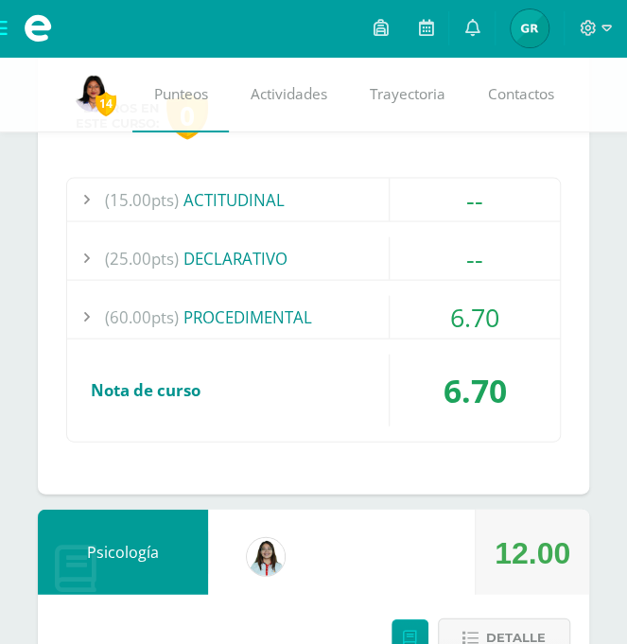
click at [407, 323] on div "6.70" at bounding box center [474, 316] width 170 height 43
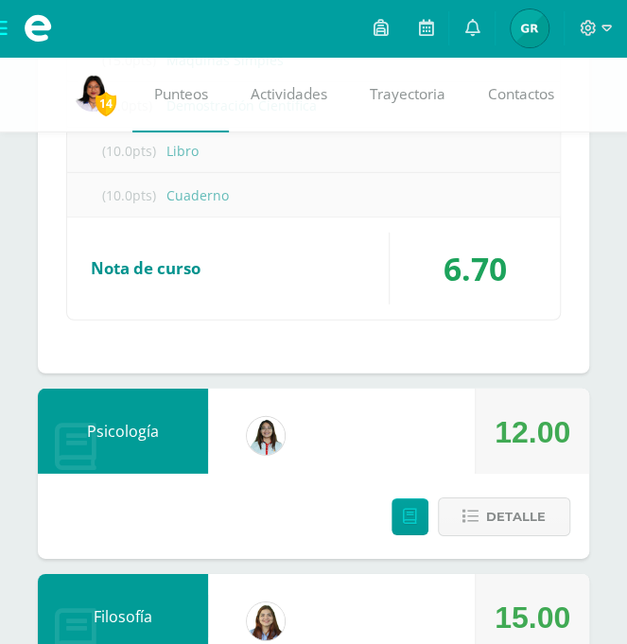
scroll to position [3118, 0]
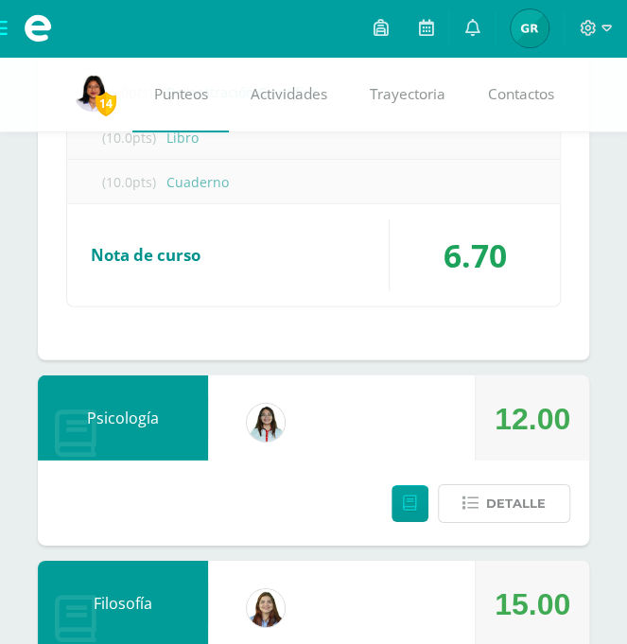
click at [506, 486] on span "Detalle" at bounding box center [516, 503] width 60 height 35
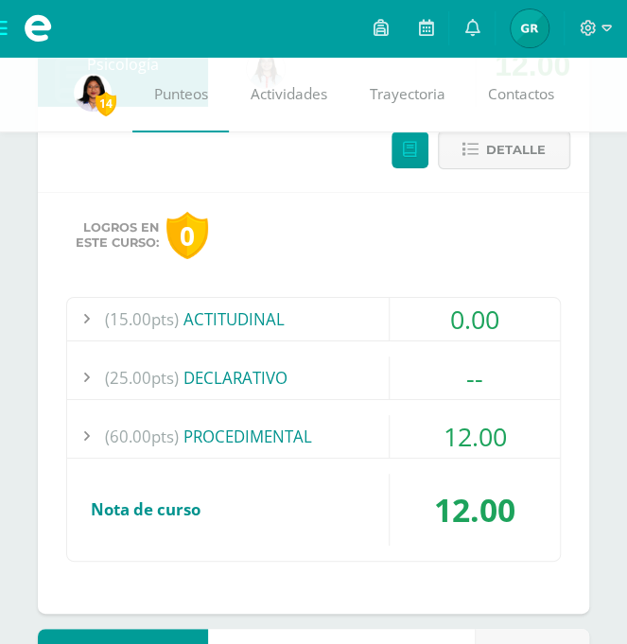
scroll to position [3478, 0]
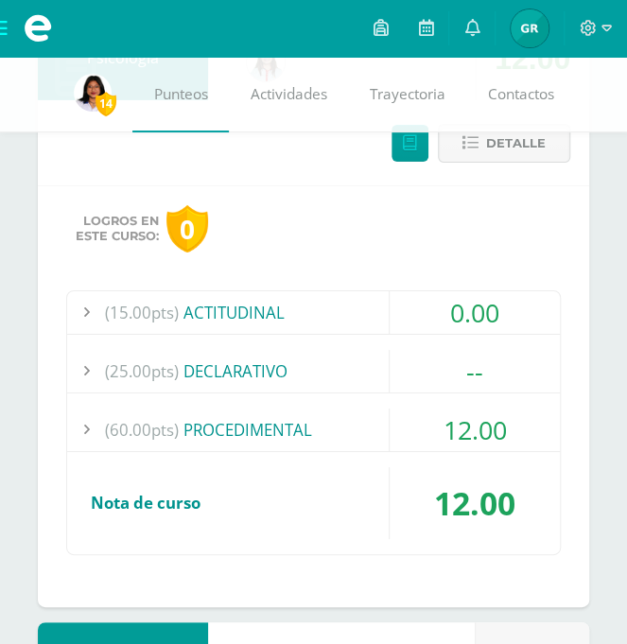
click at [366, 412] on div "(60.00pts) PROCEDIMENTAL" at bounding box center [313, 429] width 493 height 43
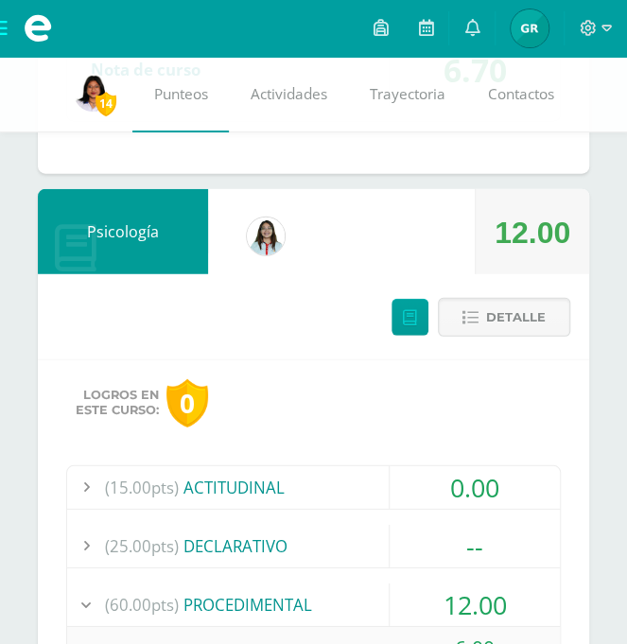
scroll to position [3031, 0]
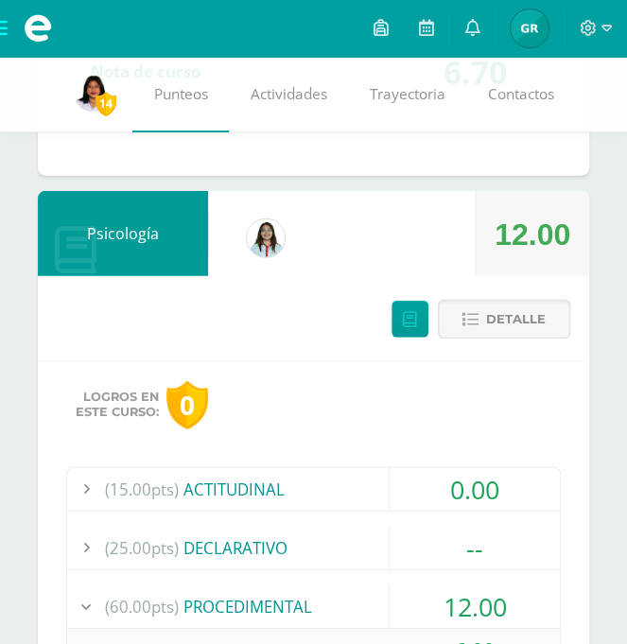
click at [552, 309] on button "Detalle" at bounding box center [504, 319] width 132 height 39
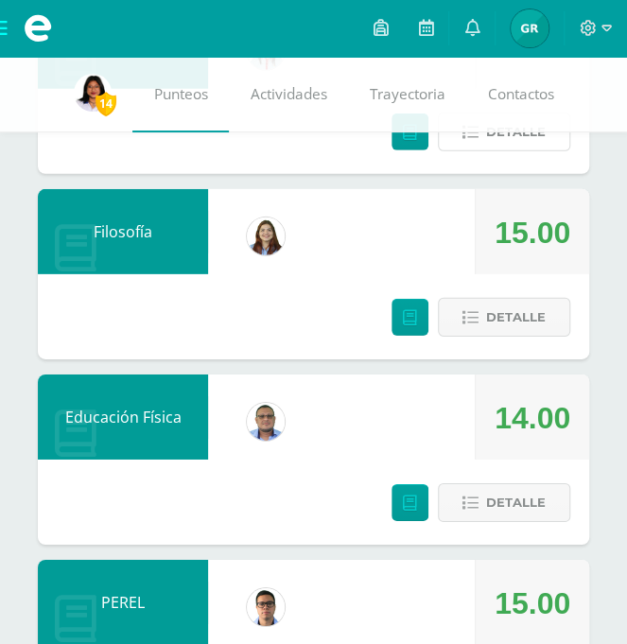
scroll to position [3228, 0]
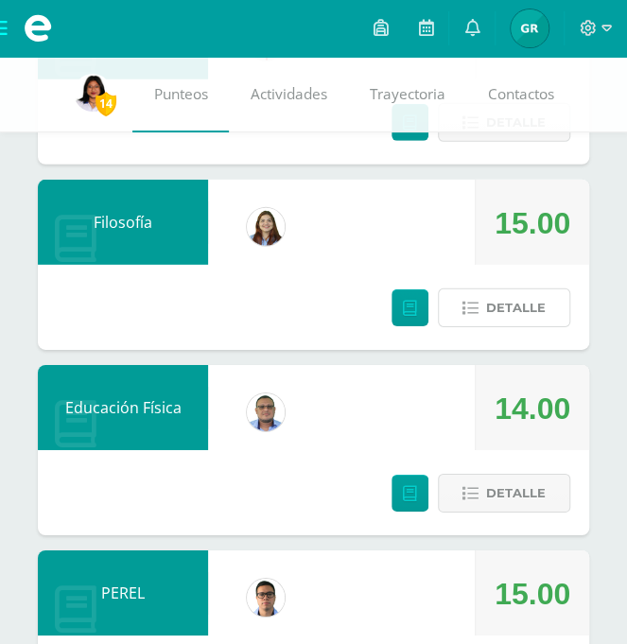
click at [543, 305] on span "Detalle" at bounding box center [516, 307] width 60 height 35
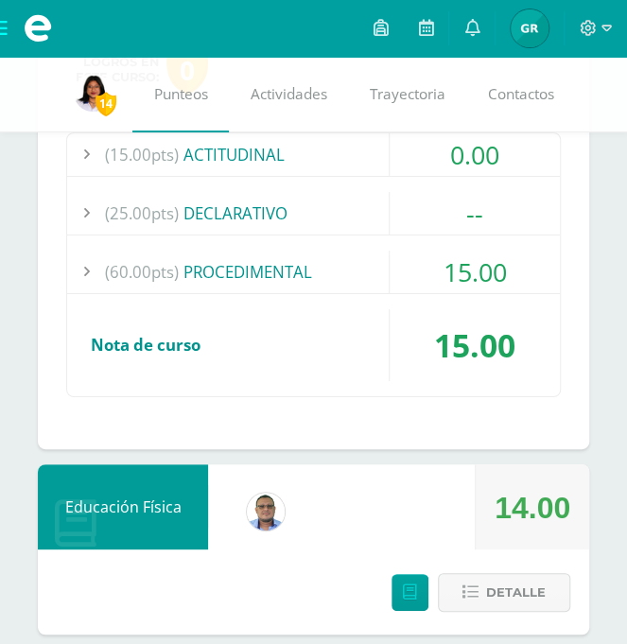
scroll to position [3553, 0]
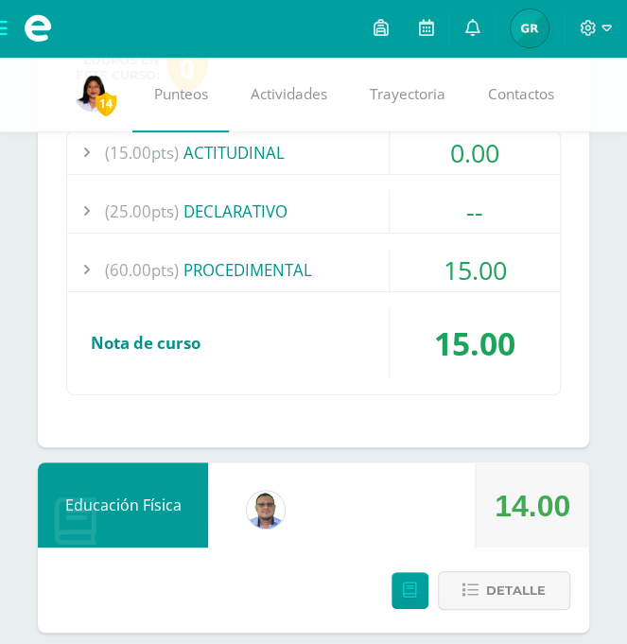
click at [371, 261] on div "(60.00pts) PROCEDIMENTAL" at bounding box center [313, 270] width 493 height 43
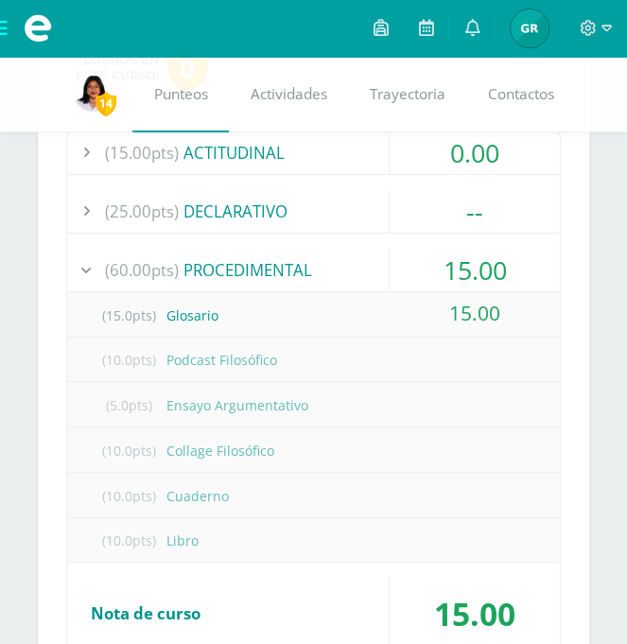
click at [338, 348] on div "(10.0pts) Podcast Filosófico" at bounding box center [313, 359] width 493 height 43
click at [245, 359] on div "(10.0pts) Podcast Filosófico" at bounding box center [313, 359] width 493 height 43
click at [251, 345] on div "(10.0pts) Podcast Filosófico" at bounding box center [313, 359] width 493 height 43
click at [255, 395] on div "(5.0pts) Ensayo Argumentativo" at bounding box center [313, 405] width 493 height 43
click at [244, 443] on div "(10.0pts) Collage Filosófico" at bounding box center [313, 450] width 493 height 43
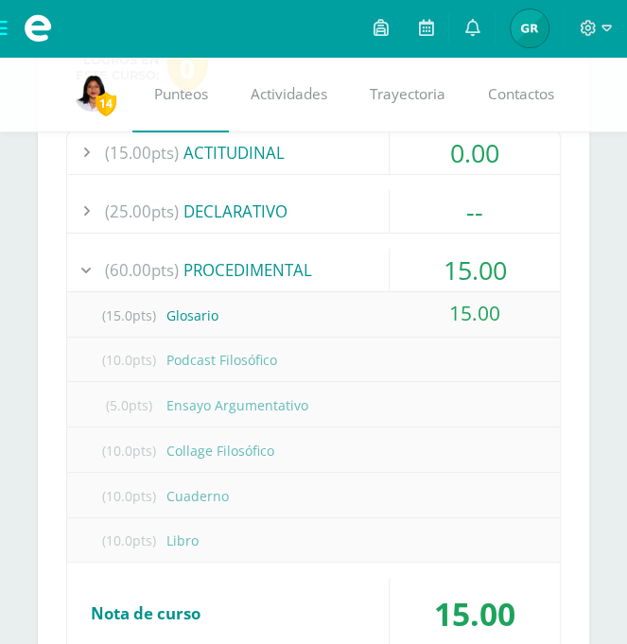
click at [225, 480] on div "(10.0pts) Cuaderno" at bounding box center [313, 496] width 493 height 43
click at [196, 532] on div "(10.0pts) Libro" at bounding box center [313, 540] width 493 height 43
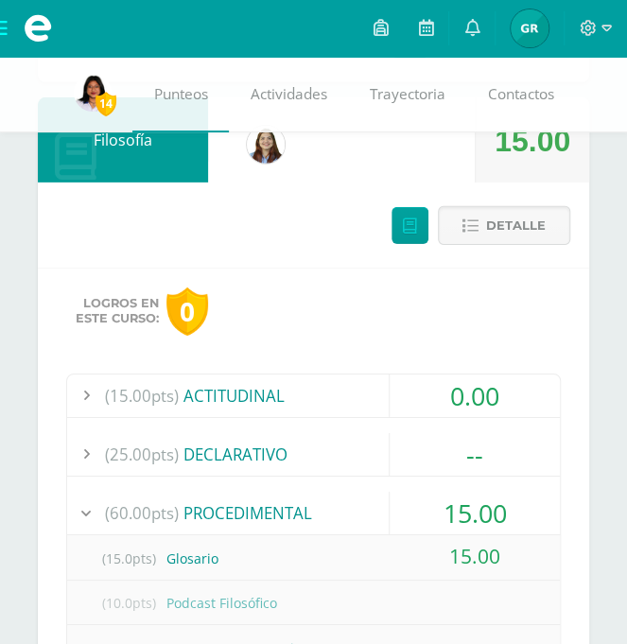
scroll to position [3304, 0]
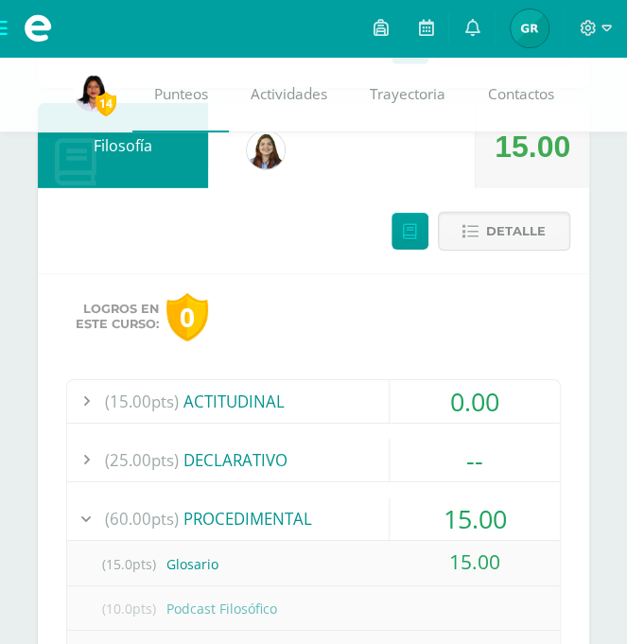
click at [541, 220] on span "Detalle" at bounding box center [516, 231] width 60 height 35
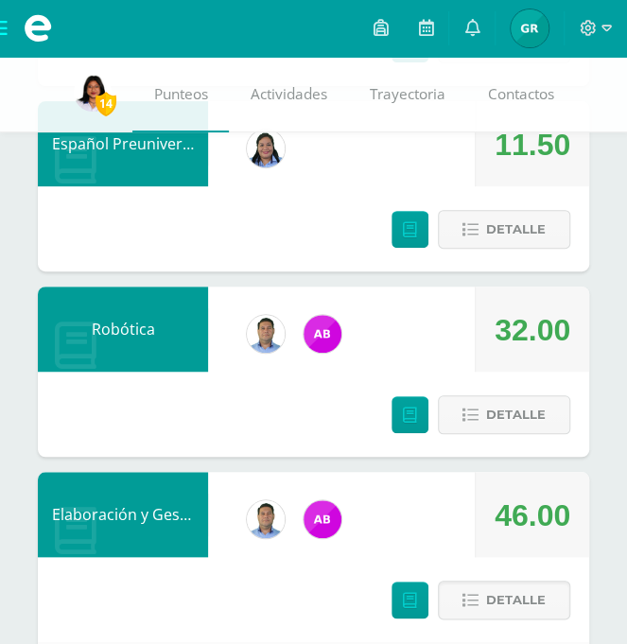
scroll to position [3911, 0]
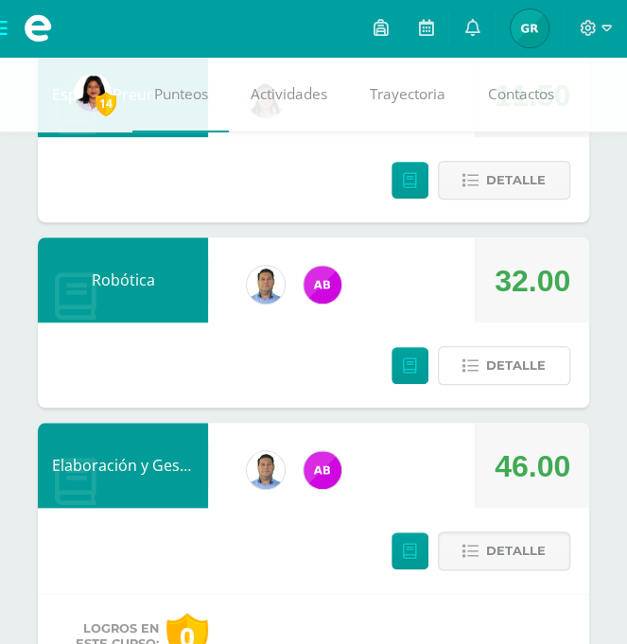
click at [531, 356] on span "Detalle" at bounding box center [516, 365] width 60 height 35
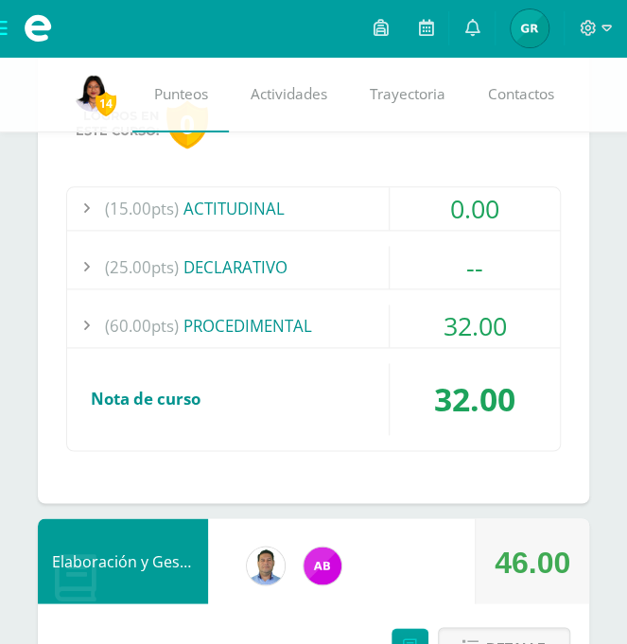
scroll to position [4254, 0]
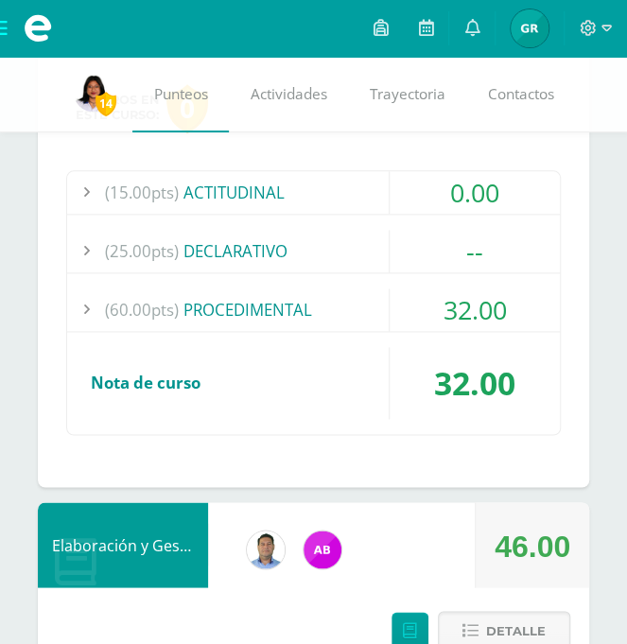
click at [325, 314] on div "(60.00pts) PROCEDIMENTAL" at bounding box center [313, 309] width 493 height 43
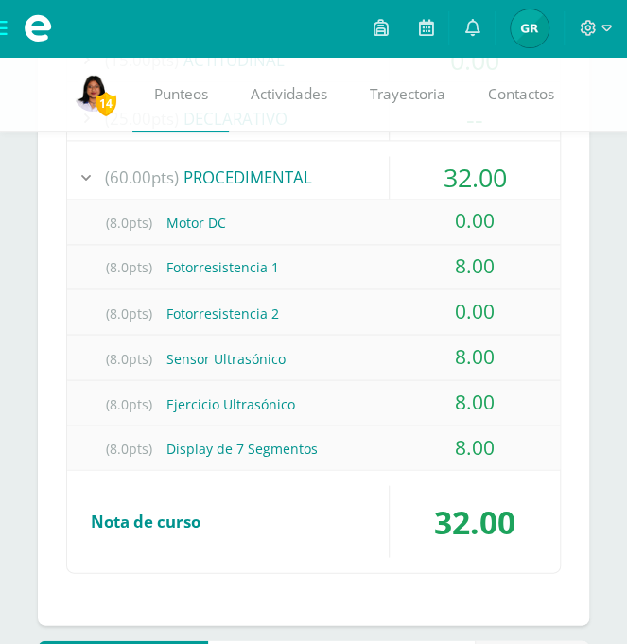
scroll to position [4392, 0]
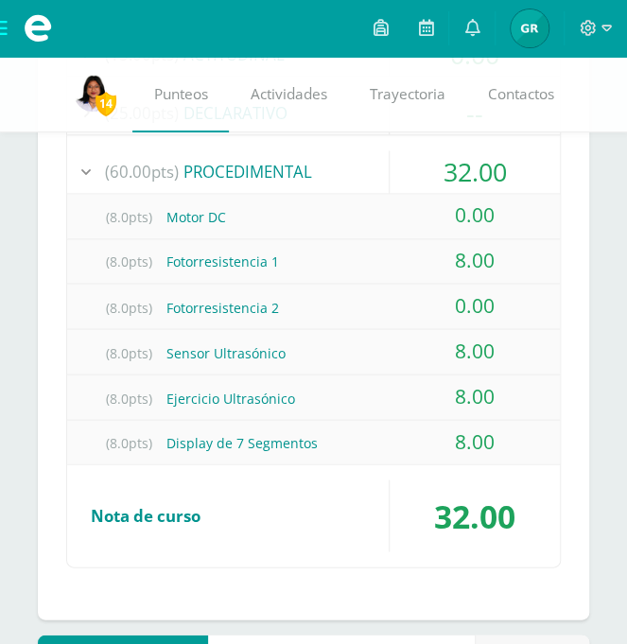
click at [498, 295] on div "0.00" at bounding box center [474, 305] width 170 height 43
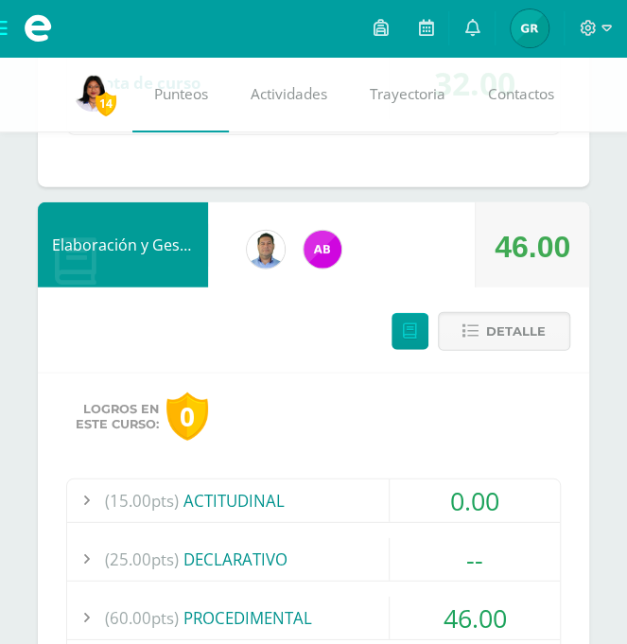
scroll to position [4827, 0]
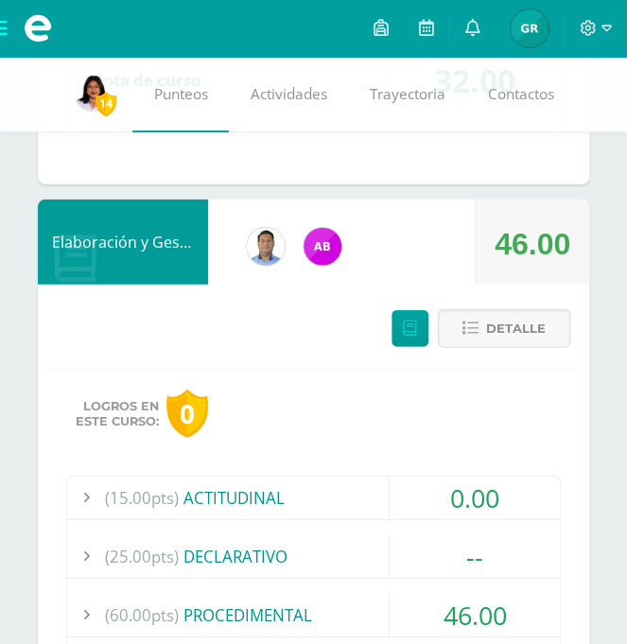
click at [530, 311] on span "Detalle" at bounding box center [516, 328] width 60 height 35
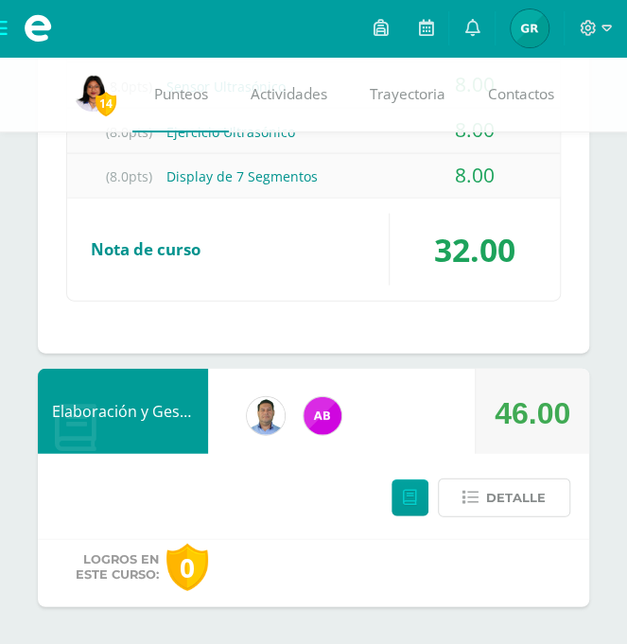
scroll to position [4510, 0]
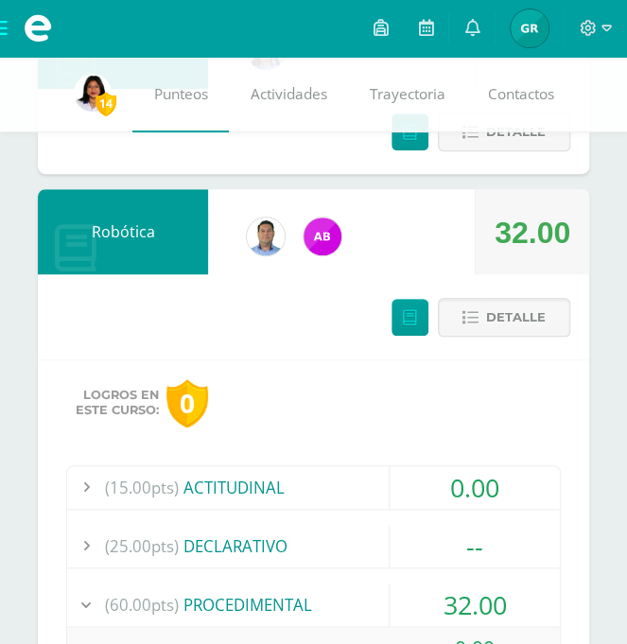
click at [545, 306] on span "Detalle" at bounding box center [516, 317] width 60 height 35
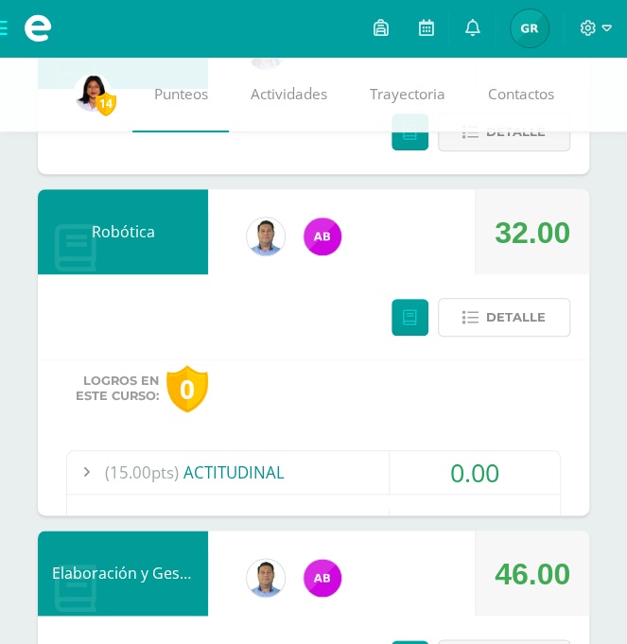
scroll to position [3889, 0]
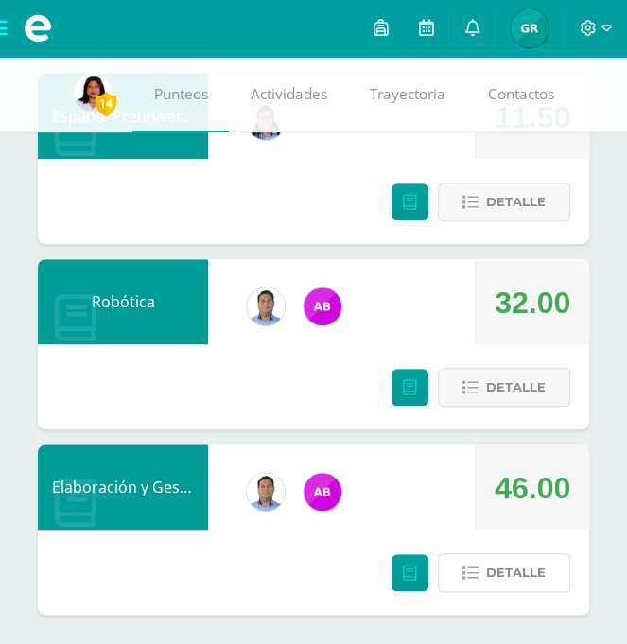
click at [525, 575] on span "Detalle" at bounding box center [516, 572] width 60 height 35
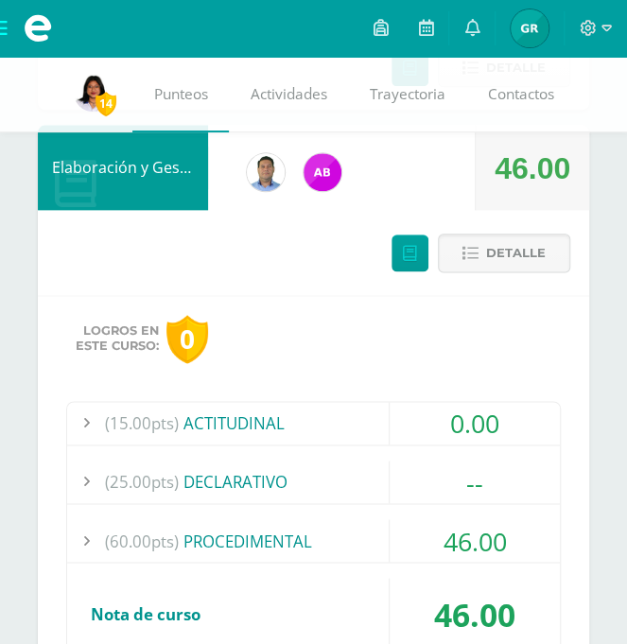
scroll to position [4249, 0]
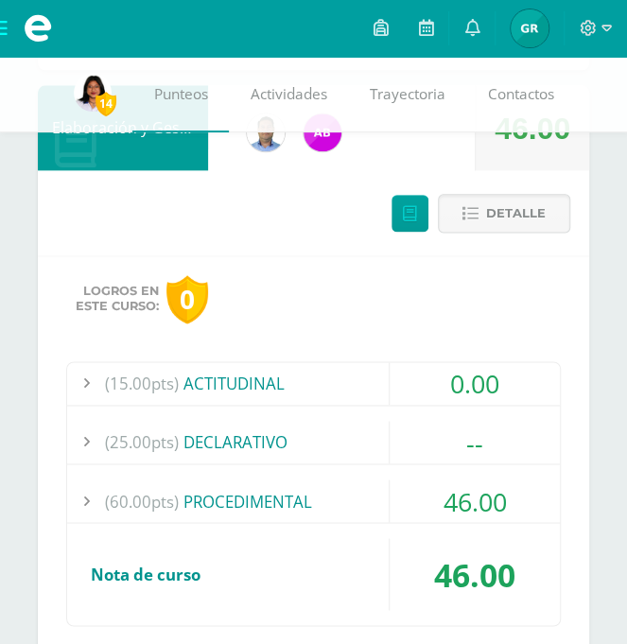
click at [310, 492] on div "(60.00pts) PROCEDIMENTAL" at bounding box center [313, 500] width 493 height 43
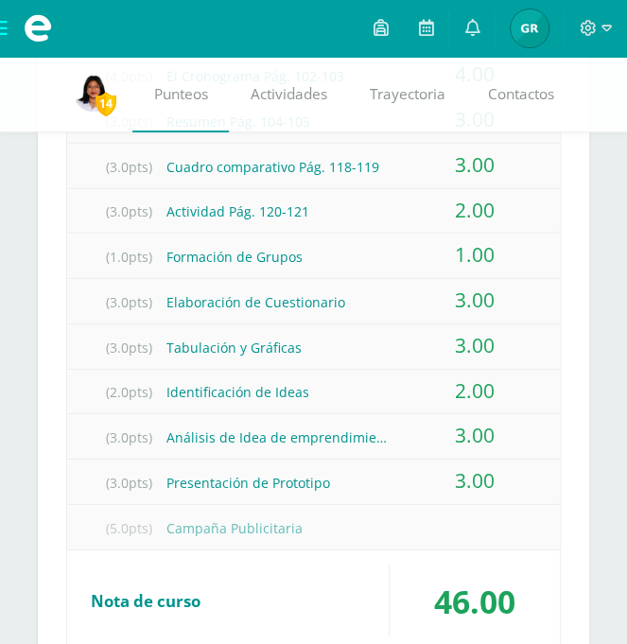
scroll to position [4990, 0]
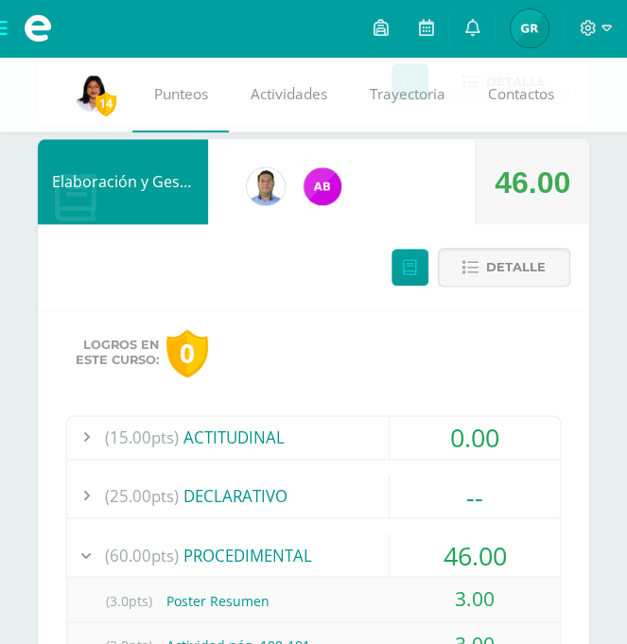
click at [529, 268] on span "Detalle" at bounding box center [516, 267] width 60 height 35
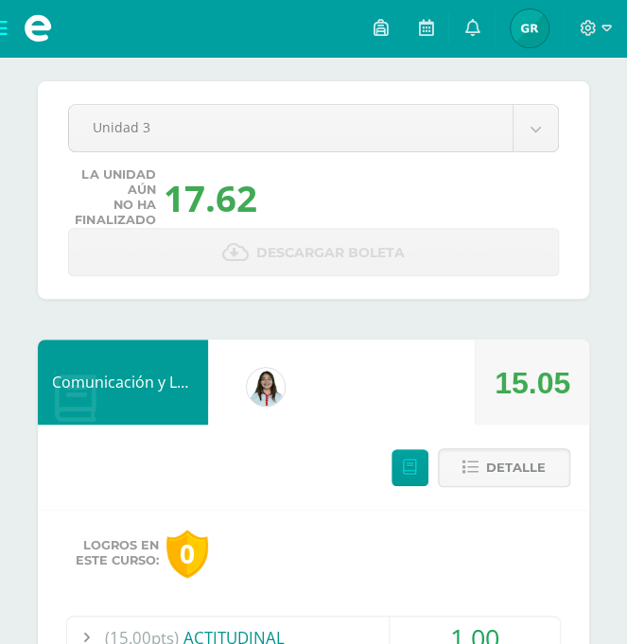
scroll to position [0, 0]
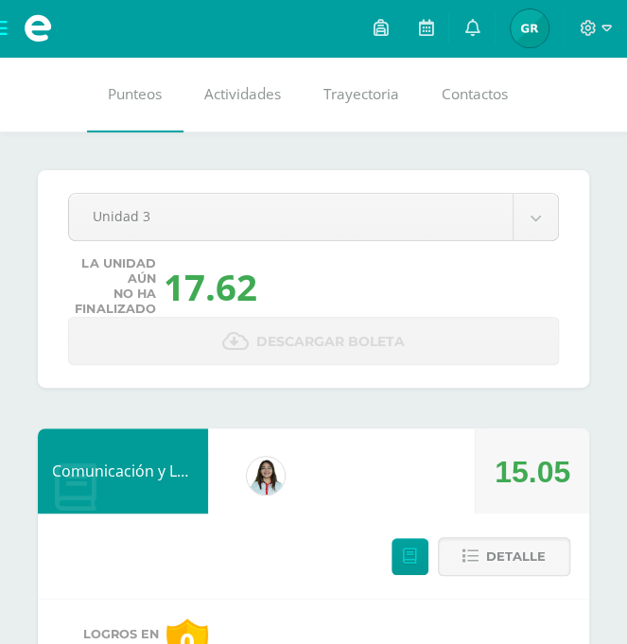
click at [249, 88] on span "Actividades" at bounding box center [242, 94] width 77 height 20
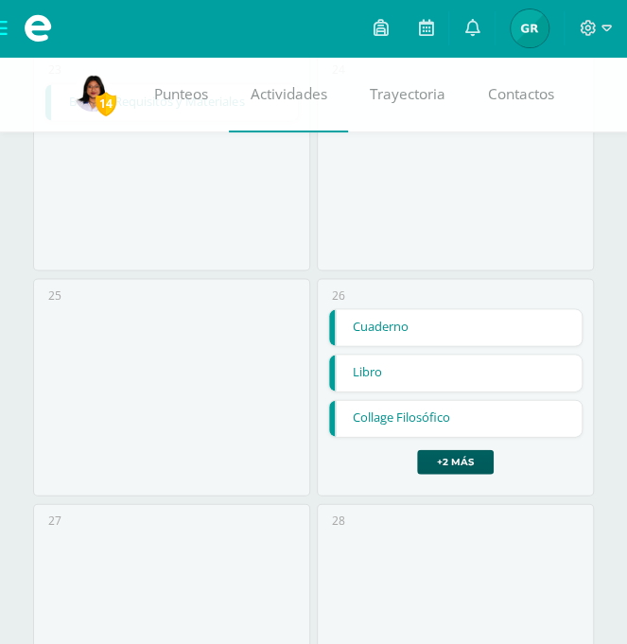
scroll to position [2977, 0]
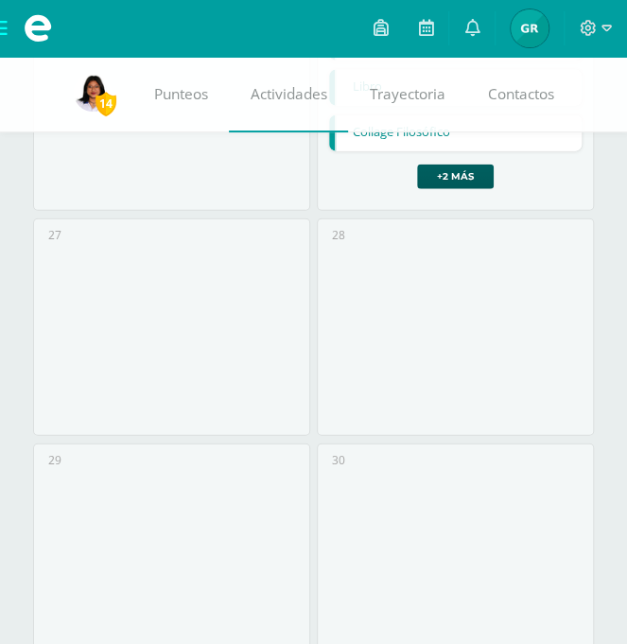
click at [409, 89] on span "Trayectoria" at bounding box center [408, 94] width 76 height 20
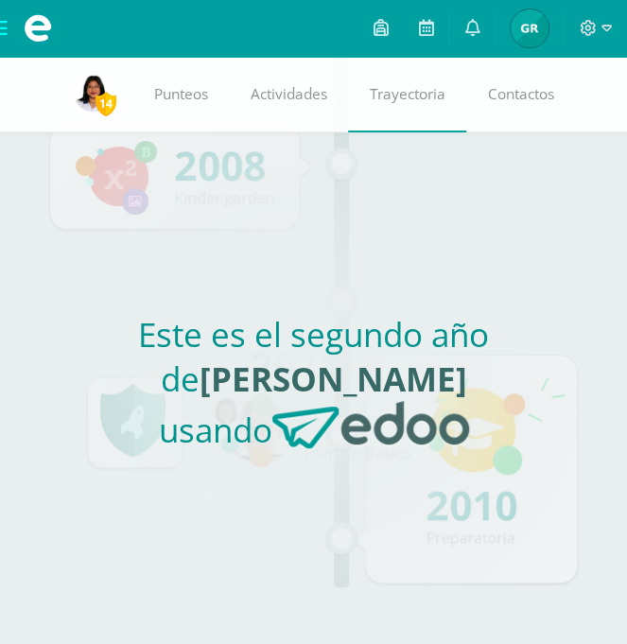
click at [528, 104] on link "Contactos" at bounding box center [520, 95] width 109 height 76
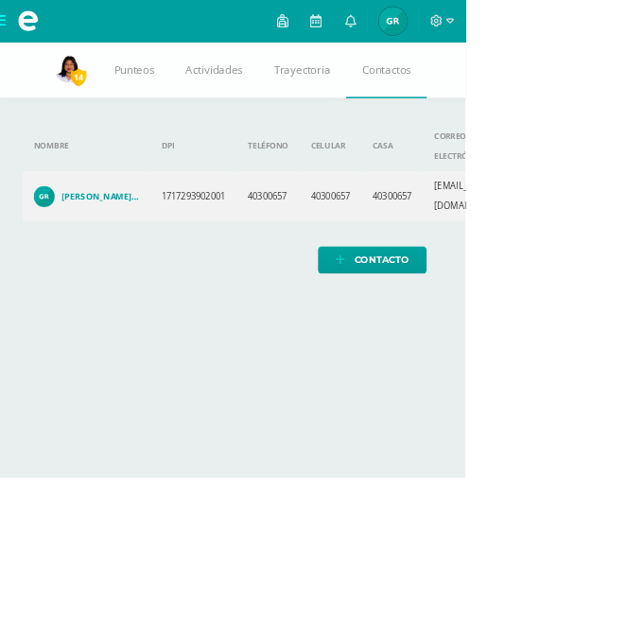
click at [112, 107] on img at bounding box center [93, 93] width 38 height 38
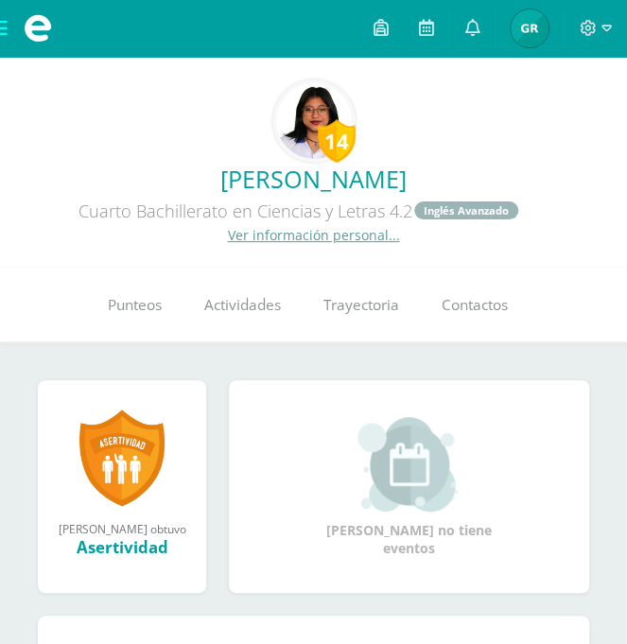
click at [141, 498] on link at bounding box center [121, 457] width 85 height 98
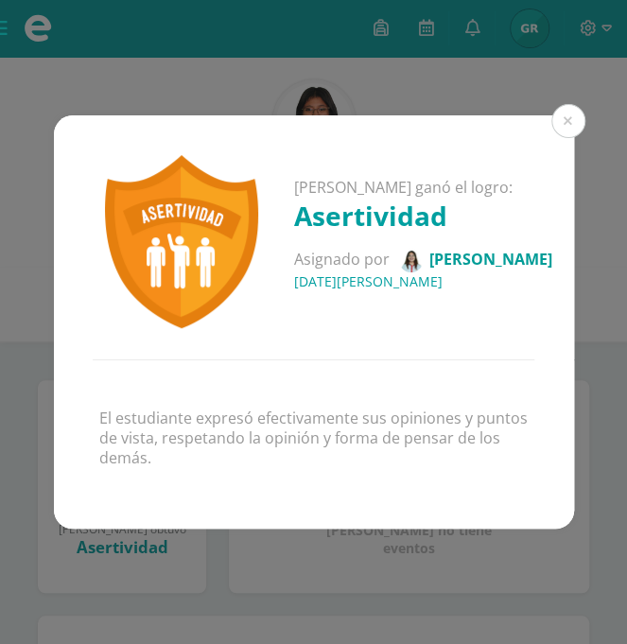
click at [571, 123] on button at bounding box center [568, 121] width 34 height 34
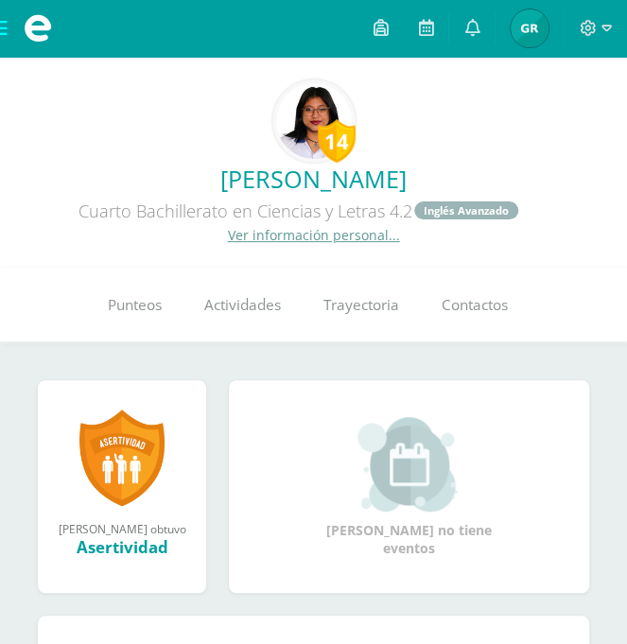
click at [338, 132] on div "14" at bounding box center [337, 140] width 38 height 43
click at [475, 208] on link "Inglés Avanzado" at bounding box center [466, 210] width 104 height 18
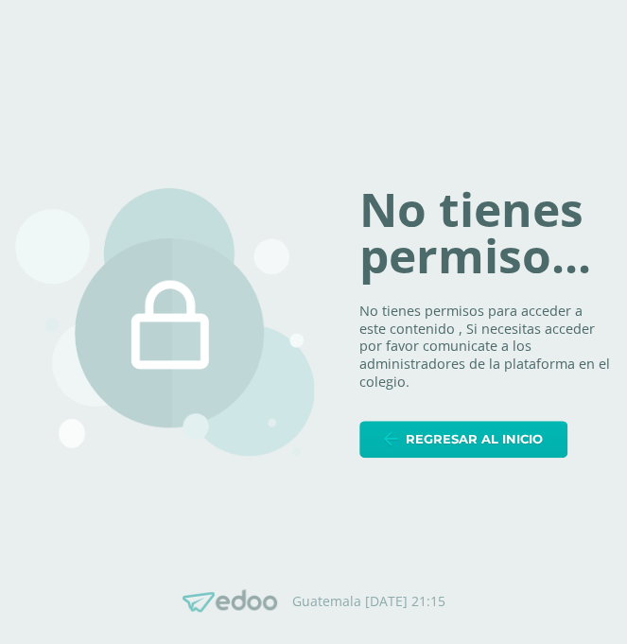
click at [506, 457] on span "Regresar al inicio" at bounding box center [474, 439] width 137 height 35
